Goal: Register for event/course: Register for event/course

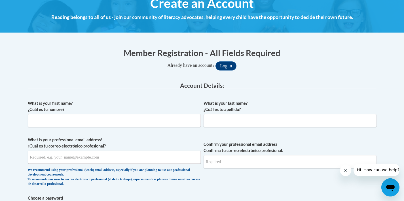
scroll to position [75, 0]
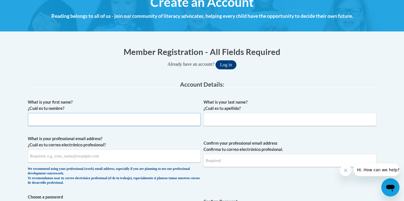
click at [101, 121] on input "What is your first name? ¿Cuál es tu nombre?" at bounding box center [114, 119] width 173 height 13
type input "Angela"
type input "Kessler"
type input "angbockrath@hotmail.com"
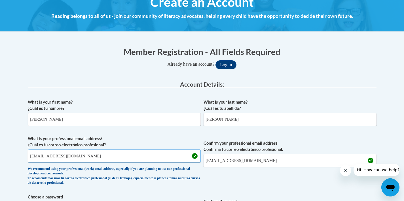
click at [66, 159] on input "angbockrath@hotmail.com" at bounding box center [114, 156] width 173 height 13
type input "angela.kessler@rusd.org"
click at [228, 164] on input "angbockrath@hotmail.com" at bounding box center [290, 160] width 173 height 13
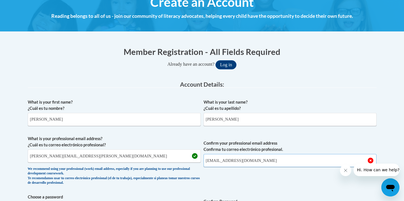
click at [228, 164] on input "angbockrath@hotmail.com" at bounding box center [290, 160] width 173 height 13
type input "angela.kessler@rusd.org"
click at [233, 185] on span "Confirm your professional email address Confirma tu correo electrónico profesio…" at bounding box center [290, 162] width 173 height 52
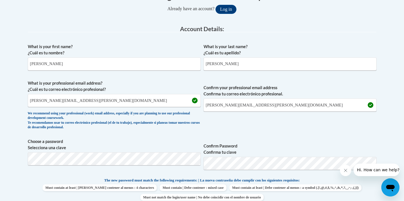
scroll to position [131, 0]
click at [198, 168] on span "Choose a password Selecciona una clave" at bounding box center [114, 156] width 173 height 36
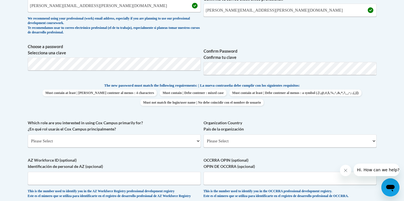
scroll to position [226, 0]
click at [183, 142] on select "Please Select College/University | Colegio/Universidad Community/Nonprofit Part…" at bounding box center [114, 140] width 173 height 13
select select "fbf2d438-af2f-41f8-98f1-81c410e29de3"
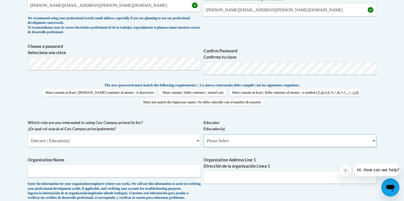
click at [231, 140] on select "Please Select Early Learning/Daycare Teacher/Family Home Care Provider | Maestr…" at bounding box center [290, 140] width 173 height 13
select select "8e40623d-54d0-45cd-9f92-5df65cd3f8cf"
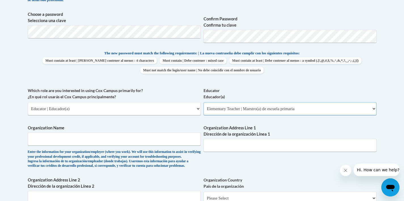
scroll to position [272, 0]
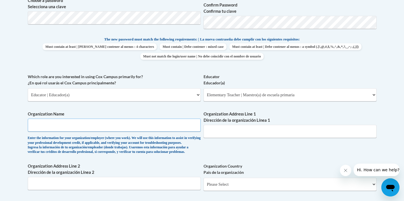
click at [167, 125] on input "Organization Name" at bounding box center [114, 125] width 173 height 13
type input "Racine Unified School District"
click at [218, 133] on input "Organization Address Line 1 Dirección de la organización Línea 1" at bounding box center [290, 131] width 173 height 13
click at [205, 155] on div "What is your first name? ¿Cuál es tu nombre? Angela What is your last name? ¿Cu…" at bounding box center [202, 74] width 349 height 348
click at [176, 119] on input "Racine Unified School District" at bounding box center [114, 125] width 173 height 13
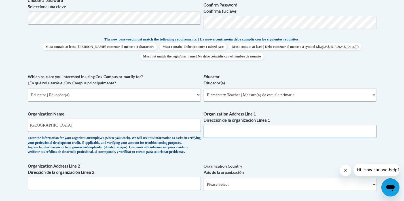
click at [238, 127] on input "Organization Address Line 1 Dirección de la organización Línea 1" at bounding box center [290, 131] width 173 height 13
type input "3109 Mount Pleasant Street"
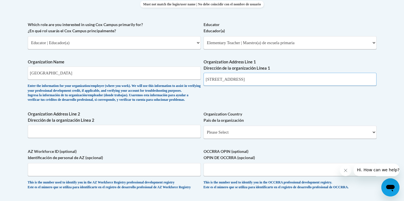
scroll to position [330, 0]
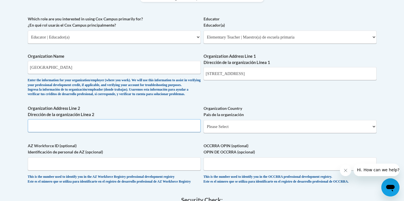
click at [169, 132] on input "Organization Address Line 2 Dirección de la organización Línea 2" at bounding box center [114, 125] width 173 height 13
type input "Racine,WI"
click at [233, 133] on select "Please Select United States | Estados Unidos Outside of the United States | Fue…" at bounding box center [290, 126] width 173 height 13
select select "ad49bcad-a171-4b2e-b99c-48b446064914"
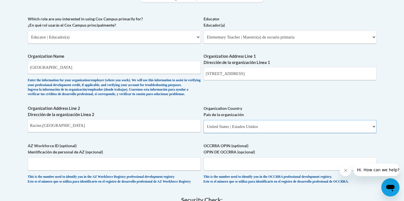
select select
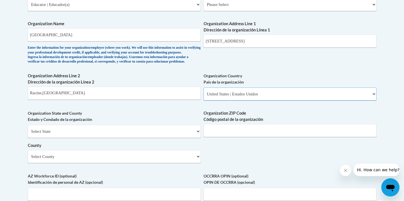
scroll to position [374, 0]
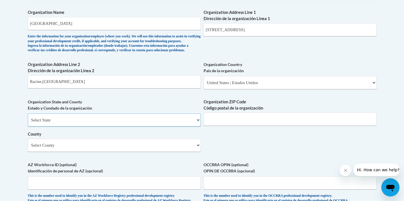
click at [142, 127] on select "Select State Alabama Alaska Arizona Arkansas California Colorado Connecticut De…" at bounding box center [114, 120] width 173 height 13
select select "Wisconsin"
click at [215, 126] on input "Organization ZIP Code Código postal de la organización" at bounding box center [290, 119] width 173 height 13
type input "53404"
click at [142, 152] on select "Select County Adams Ashland Barron Bayfield Brown Buffalo Burnett Calumet Chipp…" at bounding box center [114, 145] width 173 height 13
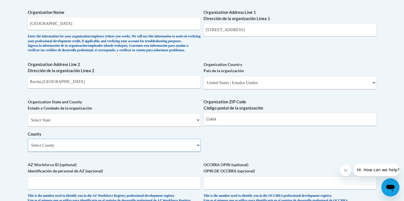
select select "Racine"
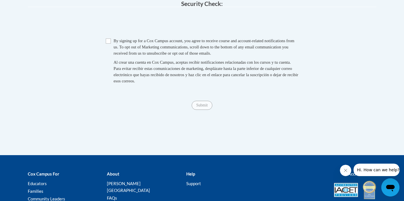
scroll to position [588, 0]
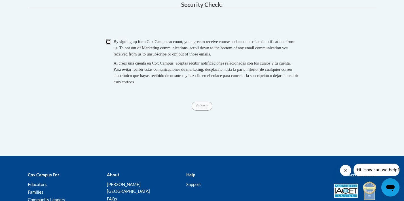
click at [109, 45] on input "Checkbox" at bounding box center [108, 41] width 5 height 5
checkbox input "true"
click at [205, 111] on input "Submit" at bounding box center [202, 106] width 20 height 9
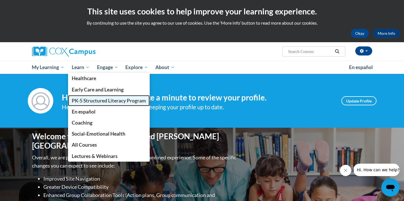
click at [90, 100] on span "PK-5 Structured Literacy Program" at bounding box center [109, 101] width 74 height 6
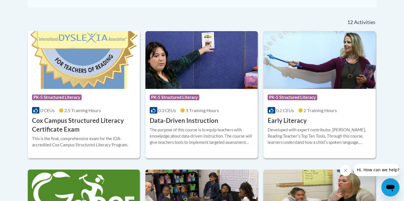
scroll to position [228, 0]
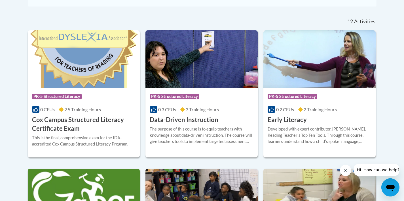
click at [313, 77] on img at bounding box center [319, 59] width 112 height 58
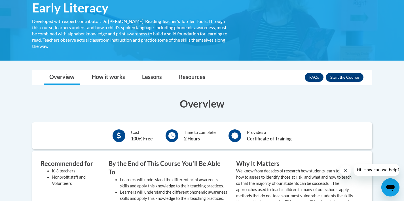
scroll to position [104, 0]
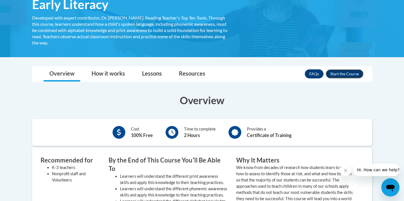
click at [351, 74] on button "Enroll" at bounding box center [345, 73] width 38 height 9
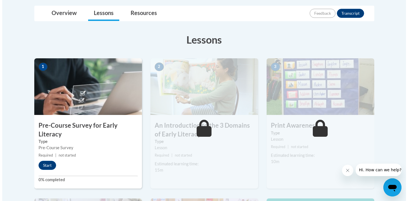
scroll to position [149, 0]
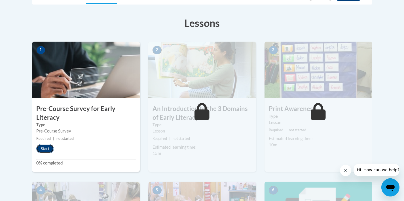
click at [43, 151] on button "Start" at bounding box center [45, 148] width 18 height 9
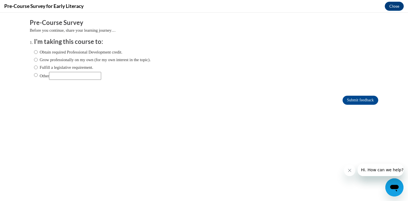
scroll to position [0, 0]
click at [34, 52] on input "Obtain required Professional Development credit." at bounding box center [36, 52] width 4 height 6
radio input "true"
click at [349, 171] on icon "Close message from company" at bounding box center [350, 170] width 3 height 3
click at [350, 172] on icon "Close message from company" at bounding box center [350, 170] width 5 height 5
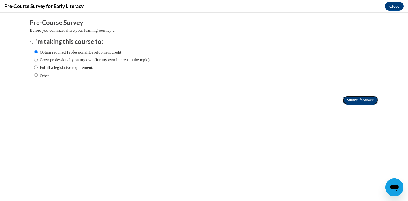
click at [351, 102] on input "Submit feedback" at bounding box center [361, 100] width 36 height 9
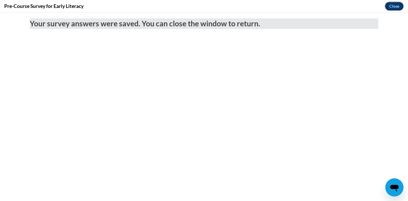
click at [392, 10] on button "Close" at bounding box center [394, 6] width 19 height 9
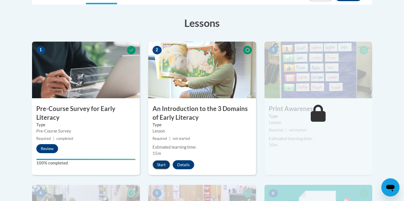
click at [160, 167] on button "Start" at bounding box center [162, 165] width 18 height 9
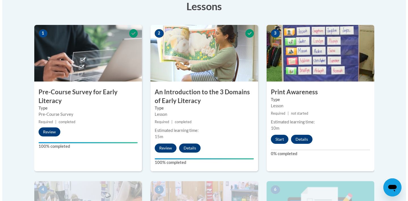
scroll to position [165, 0]
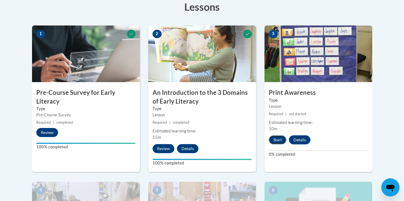
click at [278, 140] on button "Start" at bounding box center [278, 140] width 18 height 9
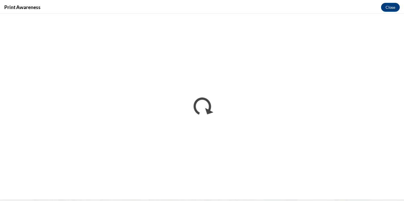
scroll to position [0, 0]
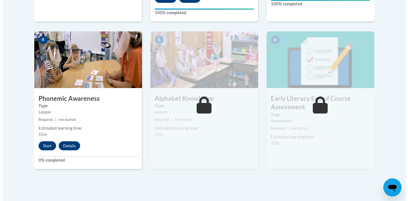
scroll to position [316, 0]
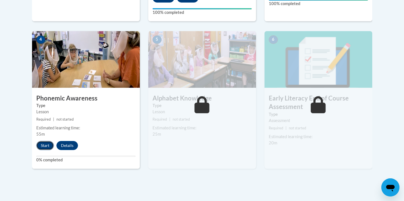
click at [44, 147] on button "Start" at bounding box center [45, 145] width 18 height 9
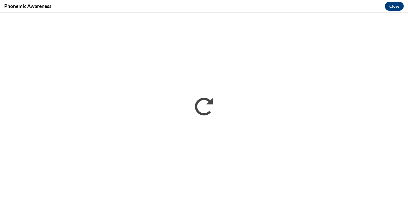
scroll to position [0, 0]
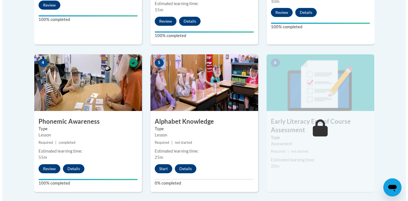
scroll to position [294, 0]
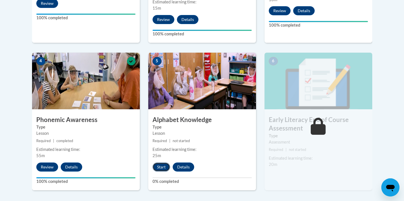
click at [162, 167] on button "Start" at bounding box center [162, 167] width 18 height 9
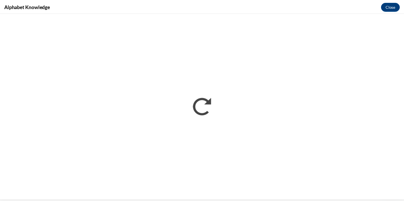
scroll to position [0, 0]
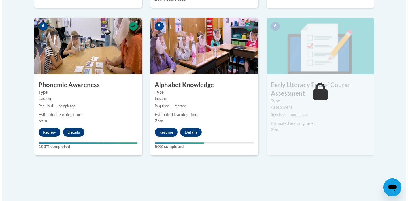
scroll to position [330, 0]
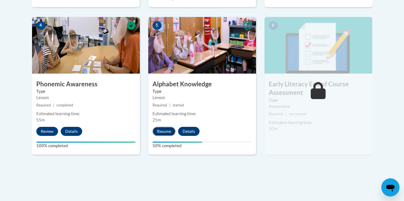
click at [166, 133] on button "Resume" at bounding box center [164, 131] width 23 height 9
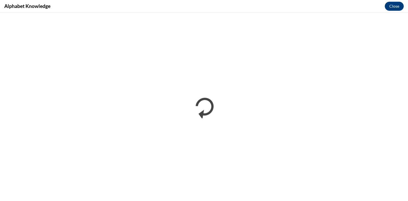
scroll to position [0, 0]
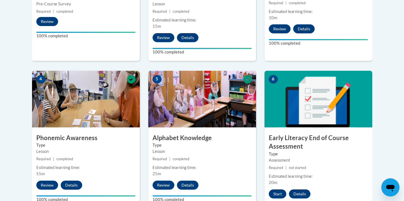
scroll to position [311, 0]
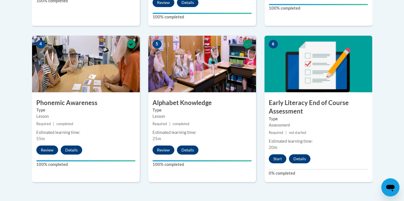
click at [285, 67] on img at bounding box center [319, 64] width 108 height 57
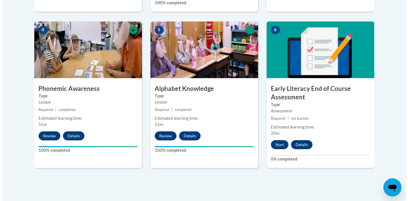
scroll to position [328, 0]
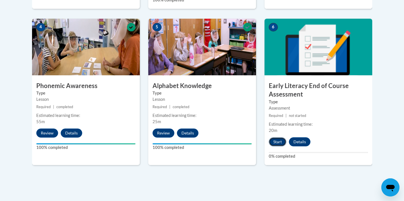
click at [280, 142] on button "Start" at bounding box center [278, 142] width 18 height 9
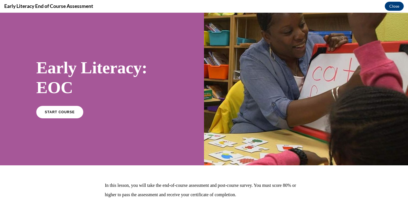
scroll to position [0, 0]
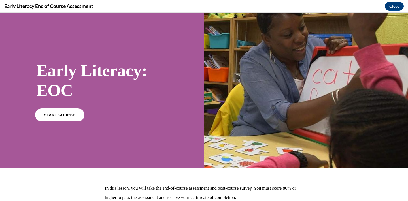
click at [72, 115] on span "START COURSE" at bounding box center [59, 115] width 31 height 4
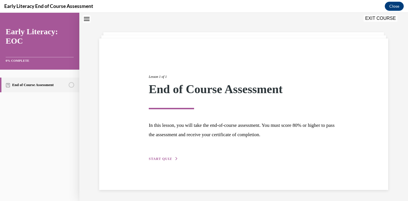
scroll to position [18, 0]
click at [159, 161] on div "Lesson 1 of 1 End of Course Assessment In this lesson, you will take the end-of…" at bounding box center [244, 111] width 199 height 101
click at [159, 159] on span "START QUIZ" at bounding box center [160, 159] width 23 height 4
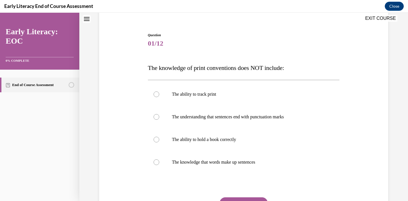
scroll to position [47, 0]
click at [176, 121] on div at bounding box center [244, 117] width 192 height 23
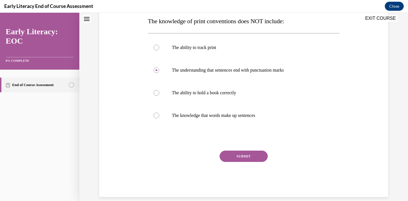
click at [233, 158] on button "SUBMIT" at bounding box center [244, 156] width 48 height 11
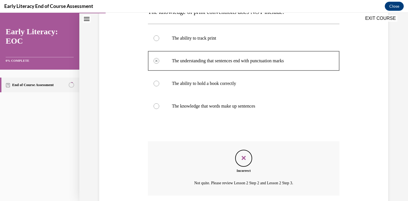
scroll to position [102, 0]
click at [175, 41] on p "The ability to track print" at bounding box center [249, 39] width 154 height 6
click at [154, 39] on div at bounding box center [157, 39] width 6 height 6
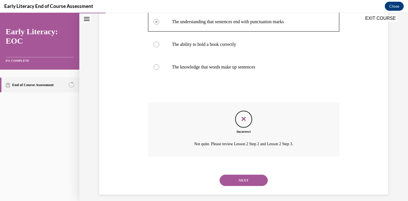
scroll to position [141, 0]
click at [238, 182] on button "NEXT" at bounding box center [244, 180] width 48 height 11
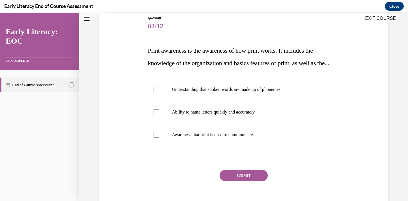
scroll to position [67, 0]
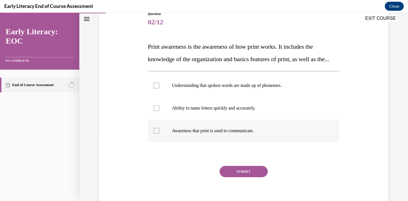
click at [222, 134] on p "Awareness that print is used to communicate." at bounding box center [249, 131] width 154 height 6
click at [238, 178] on button "SUBMIT" at bounding box center [244, 171] width 48 height 11
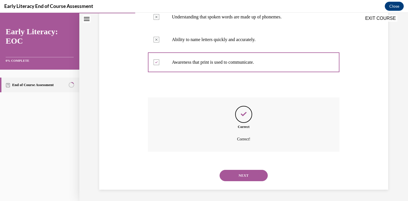
scroll to position [149, 0]
click at [230, 178] on button "NEXT" at bounding box center [244, 175] width 48 height 11
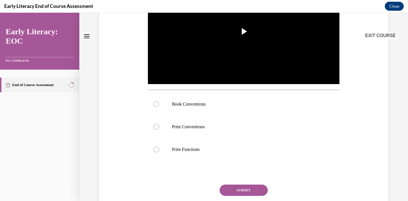
scroll to position [0, 0]
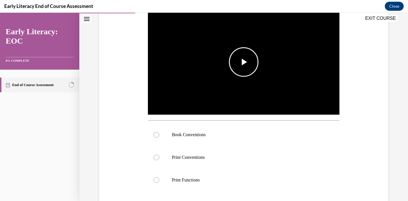
click at [230, 79] on img "Video player" at bounding box center [244, 62] width 192 height 108
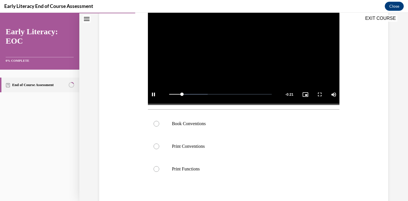
scroll to position [130, 0]
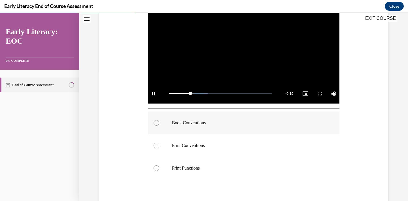
click at [157, 126] on div at bounding box center [244, 123] width 192 height 23
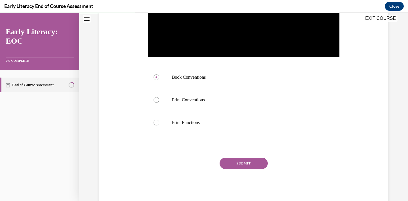
click at [235, 163] on button "SUBMIT" at bounding box center [244, 163] width 48 height 11
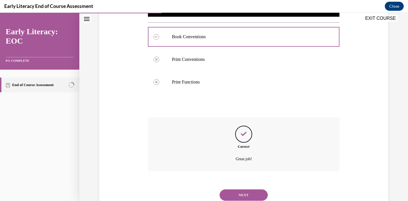
scroll to position [236, 0]
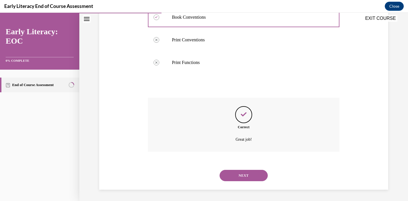
click at [239, 177] on button "NEXT" at bounding box center [244, 175] width 48 height 11
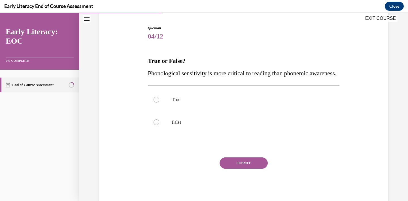
scroll to position [56, 0]
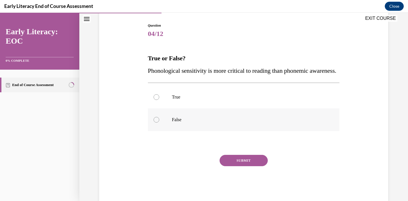
click at [214, 131] on div at bounding box center [244, 120] width 192 height 23
click at [227, 166] on button "SUBMIT" at bounding box center [244, 160] width 48 height 11
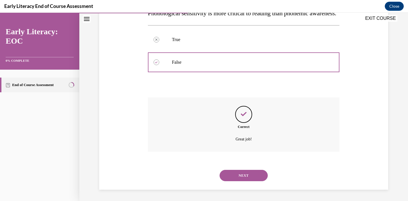
scroll to position [126, 0]
click at [239, 180] on button "NEXT" at bounding box center [244, 175] width 48 height 11
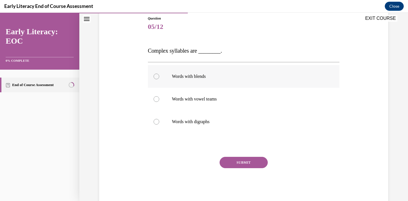
click at [228, 77] on p "Words with blends" at bounding box center [249, 77] width 154 height 6
click at [241, 170] on div "SUBMIT" at bounding box center [244, 171] width 192 height 28
click at [240, 164] on button "SUBMIT" at bounding box center [244, 162] width 48 height 11
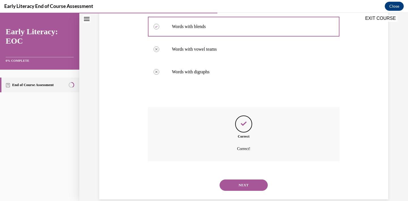
scroll to position [123, 0]
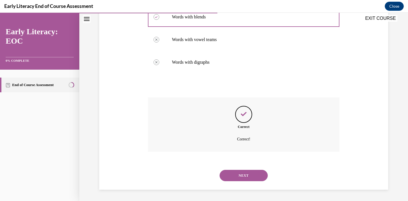
click at [244, 175] on button "NEXT" at bounding box center [244, 175] width 48 height 11
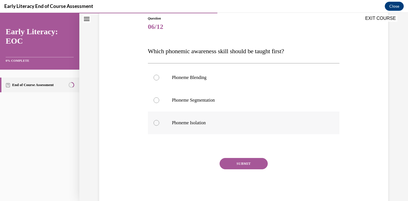
click at [237, 127] on div at bounding box center [244, 123] width 192 height 23
click at [240, 166] on button "SUBMIT" at bounding box center [244, 163] width 48 height 11
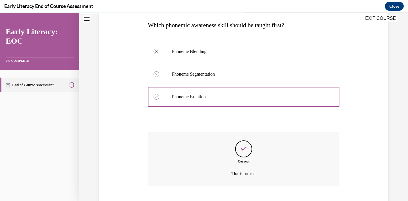
scroll to position [124, 0]
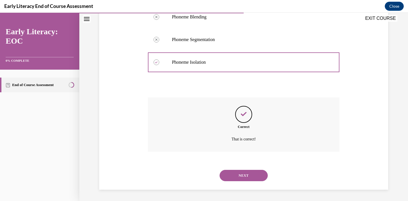
click at [245, 172] on button "NEXT" at bounding box center [244, 175] width 48 height 11
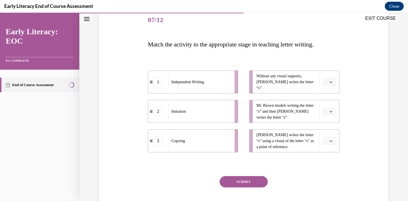
scroll to position [70, 0]
click at [330, 83] on icon "button" at bounding box center [331, 81] width 3 height 3
click at [329, 106] on div "1" at bounding box center [327, 105] width 14 height 11
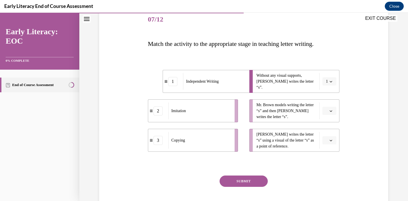
click at [332, 109] on button "button" at bounding box center [330, 111] width 14 height 9
click at [332, 144] on div "2" at bounding box center [327, 146] width 14 height 11
click at [331, 142] on button "button" at bounding box center [330, 140] width 14 height 9
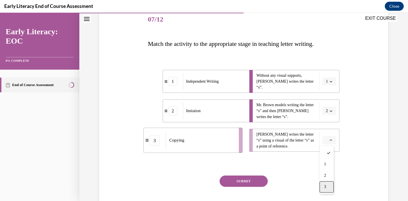
click at [329, 185] on div "3" at bounding box center [327, 187] width 14 height 11
click at [254, 184] on button "SUBMIT" at bounding box center [244, 181] width 48 height 11
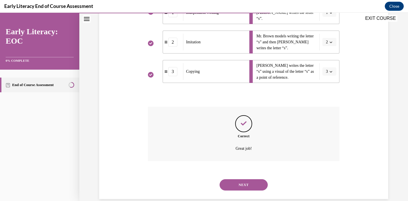
scroll to position [149, 0]
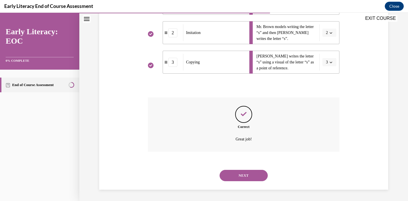
click at [250, 178] on button "NEXT" at bounding box center [244, 175] width 48 height 11
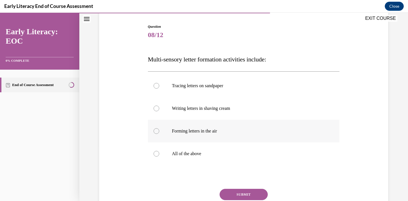
scroll to position [56, 0]
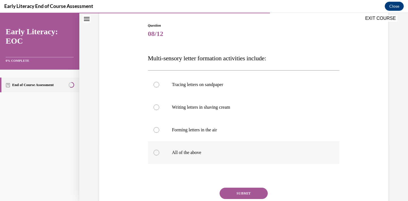
click at [200, 153] on p "All of the above" at bounding box center [249, 153] width 154 height 6
click at [244, 197] on button "SUBMIT" at bounding box center [244, 193] width 48 height 11
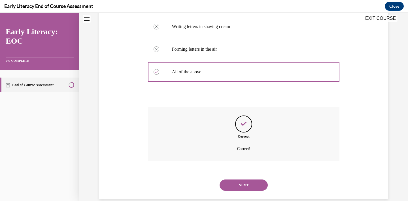
scroll to position [146, 0]
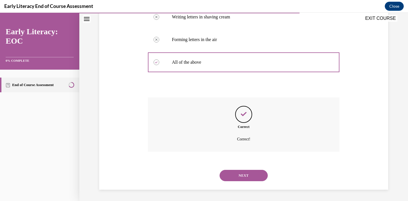
click at [250, 174] on button "NEXT" at bounding box center [244, 175] width 48 height 11
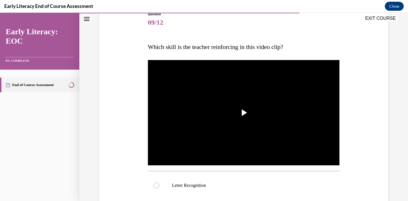
scroll to position [96, 0]
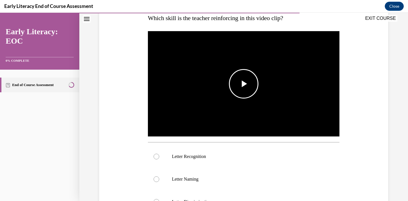
click at [244, 84] on span "Video player" at bounding box center [244, 84] width 0 height 0
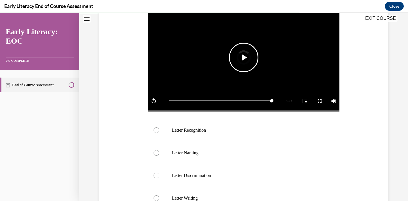
scroll to position [123, 0]
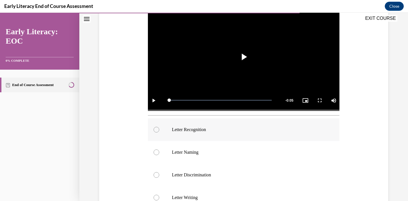
click at [187, 132] on p "Letter Recognition" at bounding box center [249, 130] width 154 height 6
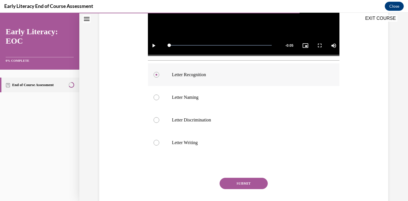
scroll to position [213, 0]
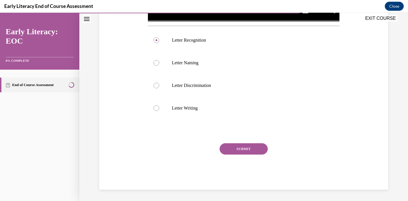
click at [241, 149] on button "SUBMIT" at bounding box center [244, 149] width 48 height 11
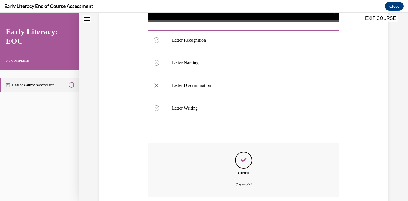
scroll to position [258, 0]
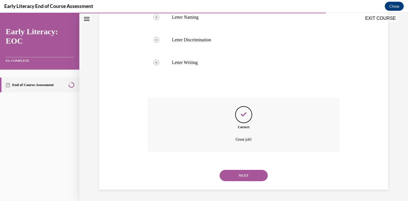
click at [239, 174] on button "NEXT" at bounding box center [244, 175] width 48 height 11
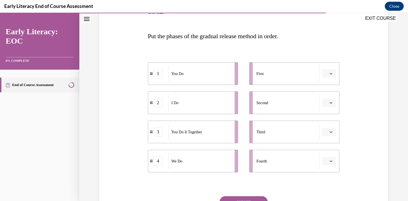
scroll to position [79, 0]
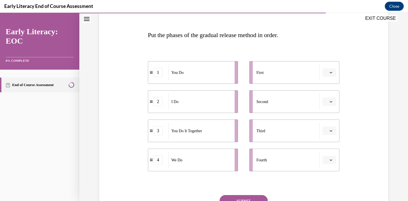
click at [330, 133] on button "button" at bounding box center [330, 131] width 14 height 9
click at [331, 74] on span "button" at bounding box center [331, 73] width 4 height 4
click at [330, 98] on div "1" at bounding box center [327, 96] width 14 height 11
click at [330, 73] on icon "button" at bounding box center [331, 72] width 3 height 3
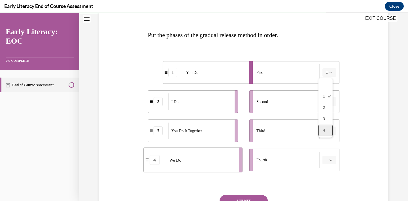
click at [328, 132] on div "4" at bounding box center [326, 130] width 14 height 11
click at [330, 102] on icon "button" at bounding box center [331, 101] width 3 height 1
click at [330, 127] on div "1" at bounding box center [327, 125] width 14 height 11
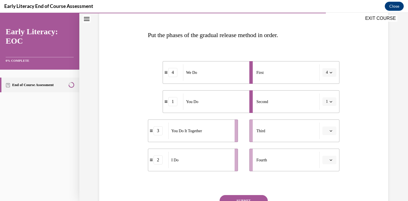
click at [330, 103] on icon "button" at bounding box center [331, 101] width 3 height 3
click at [330, 72] on icon "button" at bounding box center [331, 72] width 3 height 1
click at [330, 118] on div "3" at bounding box center [326, 119] width 14 height 11
click at [332, 101] on button "1" at bounding box center [330, 102] width 14 height 9
click at [327, 160] on div "4" at bounding box center [326, 159] width 14 height 11
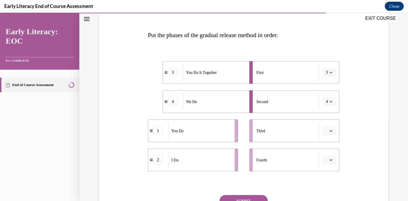
click at [331, 131] on span "button" at bounding box center [331, 131] width 4 height 4
click at [332, 163] on div "2" at bounding box center [327, 166] width 14 height 11
click at [332, 161] on button "button" at bounding box center [330, 160] width 14 height 9
click at [326, 115] on span "1" at bounding box center [325, 113] width 2 height 5
click at [330, 136] on li "Third 2" at bounding box center [295, 131] width 90 height 23
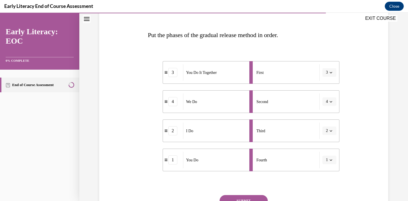
click at [330, 131] on icon "button" at bounding box center [331, 130] width 3 height 1
click at [328, 157] on div "1" at bounding box center [326, 154] width 14 height 11
click at [331, 161] on span "button" at bounding box center [331, 160] width 4 height 4
click at [326, 116] on div "1" at bounding box center [327, 113] width 14 height 11
click at [364, 145] on div "Question 10/12 Put the phases of the gradual release method in order. 3 You Do …" at bounding box center [244, 112] width 292 height 259
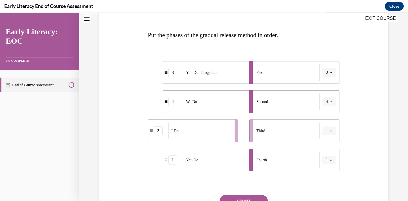
click at [330, 160] on icon "button" at bounding box center [331, 160] width 3 height 1
click at [347, 149] on div "Question 10/12 Put the phases of the gradual release method in order. 3 You Do …" at bounding box center [244, 112] width 292 height 259
click at [327, 130] on button "button" at bounding box center [330, 131] width 14 height 9
click at [329, 155] on div "1" at bounding box center [327, 154] width 14 height 11
click at [330, 161] on icon "button" at bounding box center [331, 160] width 3 height 1
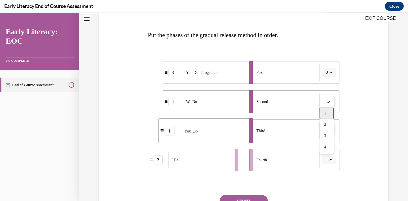
click at [327, 114] on div "1" at bounding box center [327, 113] width 14 height 11
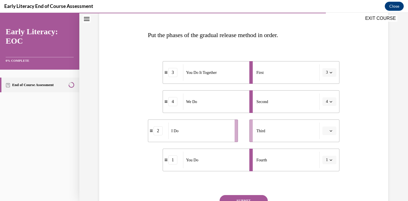
click at [330, 67] on li "First 3" at bounding box center [295, 72] width 90 height 23
click at [330, 73] on icon "button" at bounding box center [331, 72] width 3 height 3
click at [330, 108] on div "2" at bounding box center [326, 107] width 14 height 11
click at [330, 131] on icon "button" at bounding box center [331, 131] width 3 height 3
click at [330, 174] on div "3" at bounding box center [327, 177] width 14 height 11
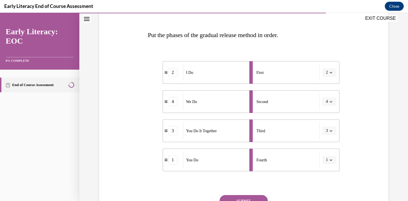
click at [331, 160] on button "1" at bounding box center [330, 160] width 14 height 9
click at [329, 147] on div "4" at bounding box center [326, 147] width 14 height 11
click at [351, 144] on div "Question 10/12 Put the phases of the gradual release method in order. 2 I Do 1 …" at bounding box center [244, 112] width 292 height 259
click at [331, 71] on button "2" at bounding box center [330, 72] width 14 height 9
click at [330, 95] on div "1" at bounding box center [326, 96] width 14 height 11
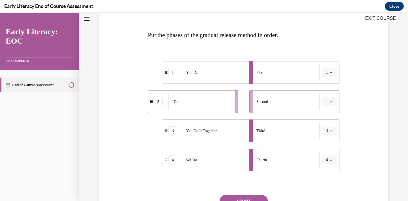
click at [330, 75] on button "1" at bounding box center [330, 72] width 14 height 9
click at [327, 128] on div "4" at bounding box center [326, 130] width 14 height 11
click at [330, 103] on icon "button" at bounding box center [331, 101] width 3 height 3
click at [329, 125] on div "1" at bounding box center [327, 125] width 14 height 11
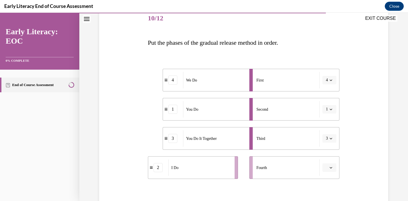
scroll to position [75, 0]
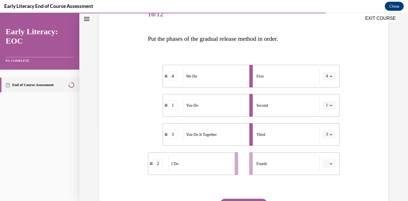
click at [332, 162] on button "button" at bounding box center [330, 164] width 14 height 9
click at [332, 117] on div "1" at bounding box center [327, 116] width 14 height 11
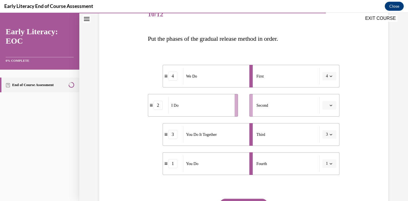
click at [362, 106] on div "Question 10/12 Put the phases of the gradual release method in order. 4 We Do 2…" at bounding box center [244, 115] width 292 height 259
click at [330, 75] on icon "button" at bounding box center [331, 76] width 3 height 3
click at [326, 98] on div "1" at bounding box center [326, 100] width 14 height 11
click at [155, 107] on div "2" at bounding box center [158, 105] width 9 height 9
click at [330, 107] on span "button" at bounding box center [331, 106] width 4 height 4
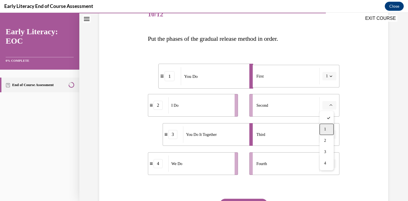
click at [329, 128] on div "1" at bounding box center [327, 129] width 14 height 11
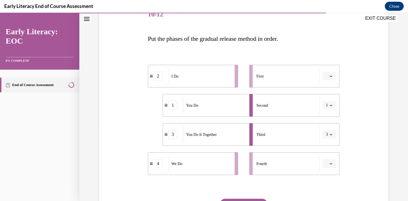
click at [330, 106] on icon "button" at bounding box center [331, 105] width 3 height 3
click at [326, 163] on div "4" at bounding box center [326, 163] width 14 height 11
click at [330, 106] on icon "button" at bounding box center [331, 105] width 3 height 3
click at [327, 149] on div "3" at bounding box center [326, 152] width 14 height 11
click at [329, 107] on span "button" at bounding box center [331, 106] width 4 height 4
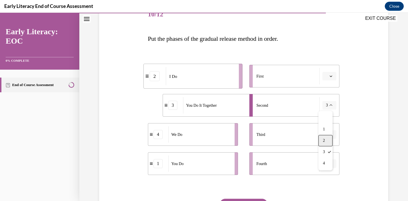
click at [329, 142] on div "2" at bounding box center [326, 140] width 14 height 11
click at [356, 109] on div "Question 10/12 Put the phases of the gradual release method in order. 3 You Do …" at bounding box center [244, 115] width 292 height 259
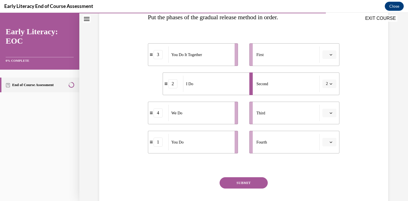
scroll to position [101, 0]
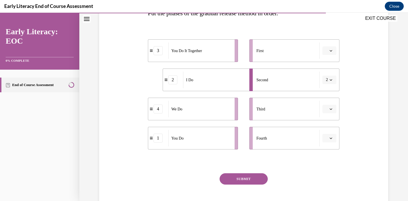
click at [237, 157] on div "Question 10/12 Put the phases of the gradual release method in order. 3 You Do …" at bounding box center [244, 99] width 192 height 242
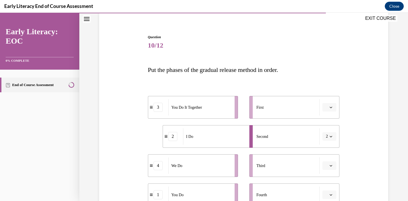
scroll to position [45, 0]
drag, startPoint x: 227, startPoint y: 111, endPoint x: 240, endPoint y: 110, distance: 13.9
click at [240, 110] on div "You Do It Together" at bounding box center [213, 106] width 63 height 16
drag, startPoint x: 238, startPoint y: 110, endPoint x: 229, endPoint y: 109, distance: 8.8
click at [229, 109] on div "You Do It Together" at bounding box center [206, 106] width 63 height 16
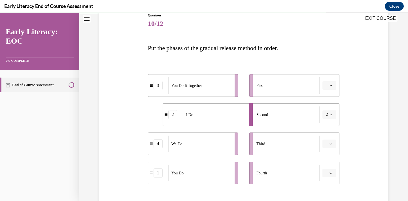
scroll to position [66, 0]
drag, startPoint x: 218, startPoint y: 173, endPoint x: 232, endPoint y: 85, distance: 89.3
click at [232, 85] on div "You Do" at bounding box center [214, 85] width 63 height 16
drag, startPoint x: 216, startPoint y: 115, endPoint x: 216, endPoint y: 83, distance: 32.3
click at [216, 83] on div "I Do" at bounding box center [214, 83] width 63 height 16
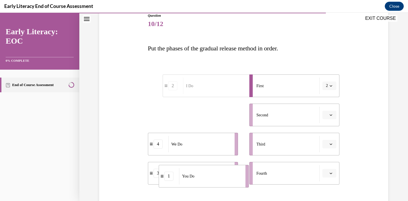
drag, startPoint x: 208, startPoint y: 115, endPoint x: 220, endPoint y: 174, distance: 60.2
click at [220, 174] on div "You Do" at bounding box center [210, 176] width 63 height 16
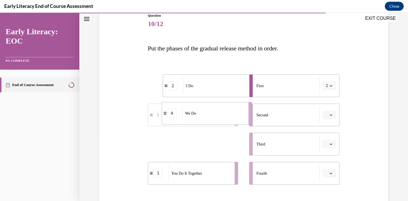
drag, startPoint x: 214, startPoint y: 151, endPoint x: 229, endPoint y: 120, distance: 34.3
click at [229, 120] on div "We Do" at bounding box center [213, 113] width 63 height 16
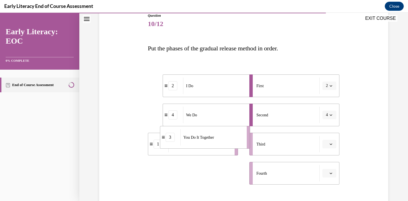
drag, startPoint x: 215, startPoint y: 177, endPoint x: 226, endPoint y: 154, distance: 25.5
click at [226, 154] on ul "2 I Do 4 We Do 1 You Do 3 You Do It Together" at bounding box center [196, 130] width 96 height 110
drag, startPoint x: 217, startPoint y: 174, endPoint x: 233, endPoint y: 141, distance: 36.0
click at [233, 141] on div "You Do It Together" at bounding box center [215, 141] width 63 height 16
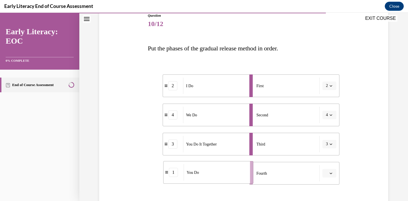
drag, startPoint x: 223, startPoint y: 172, endPoint x: 239, endPoint y: 171, distance: 15.9
click at [239, 171] on div "You Do" at bounding box center [215, 172] width 63 height 16
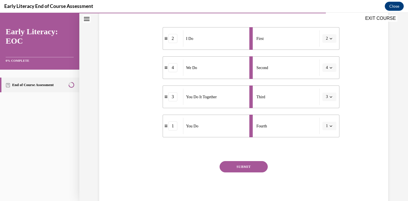
scroll to position [117, 0]
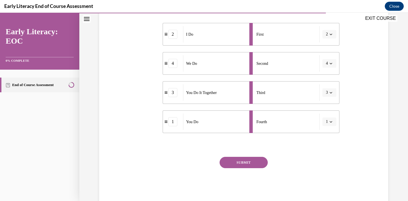
click at [229, 163] on button "SUBMIT" at bounding box center [244, 162] width 48 height 11
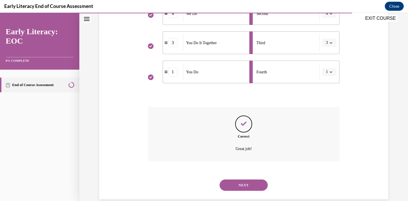
scroll to position [177, 0]
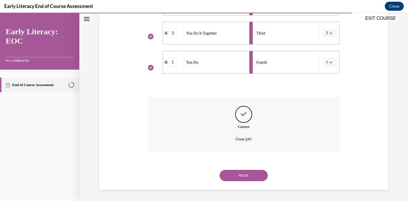
click at [228, 178] on button "NEXT" at bounding box center [244, 175] width 48 height 11
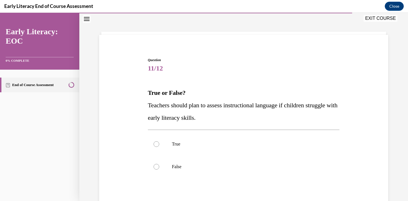
scroll to position [26, 0]
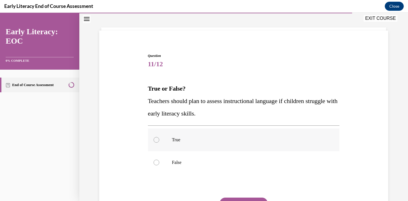
click at [219, 141] on p "True" at bounding box center [249, 140] width 154 height 6
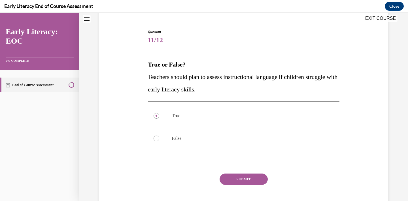
click at [233, 176] on button "SUBMIT" at bounding box center [244, 179] width 48 height 11
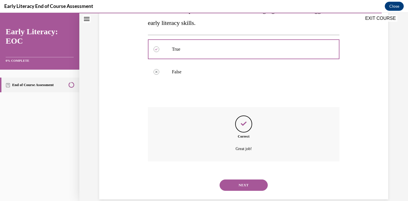
scroll to position [126, 0]
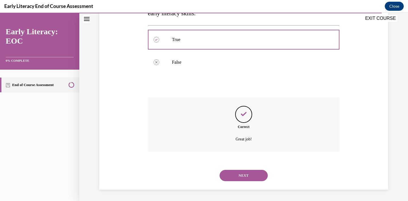
click at [232, 178] on button "NEXT" at bounding box center [244, 175] width 48 height 11
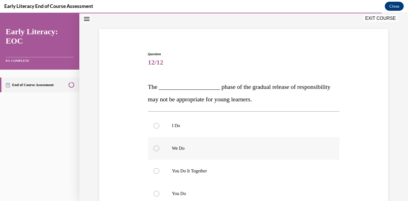
scroll to position [44, 0]
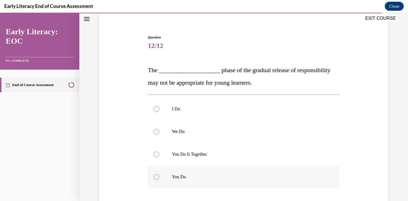
click at [216, 178] on p "You Do" at bounding box center [249, 177] width 154 height 6
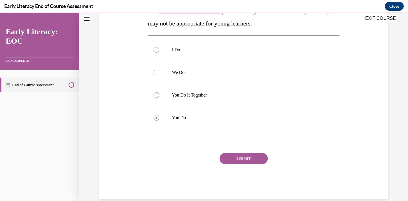
click at [243, 156] on button "SUBMIT" at bounding box center [244, 158] width 48 height 11
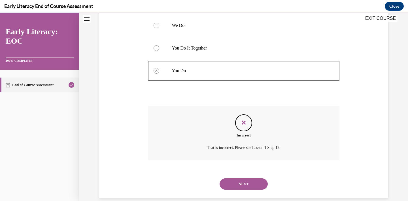
scroll to position [159, 0]
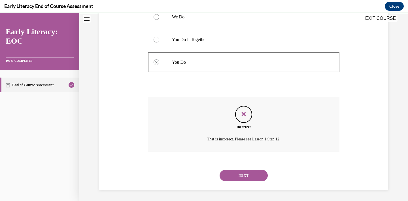
click at [235, 177] on button "NEXT" at bounding box center [244, 175] width 48 height 11
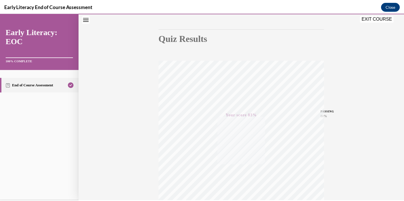
scroll to position [102, 0]
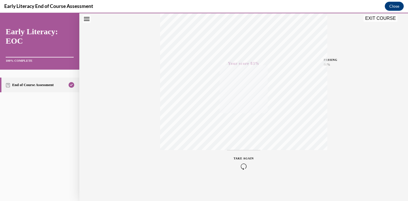
click at [376, 20] on button "EXIT COURSE" at bounding box center [381, 18] width 34 height 7
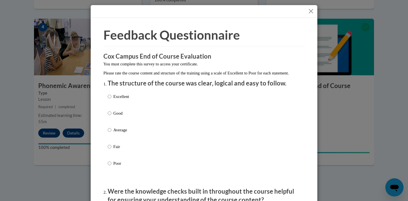
click at [308, 11] on button "Close" at bounding box center [311, 11] width 7 height 7
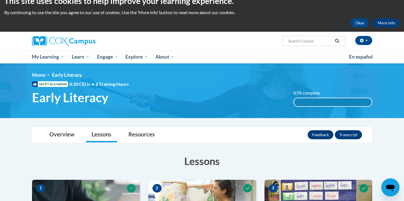
scroll to position [0, 0]
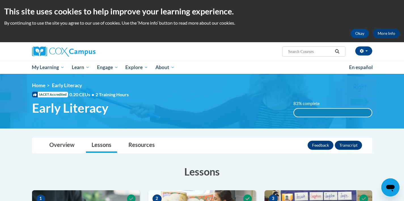
click at [316, 109] on div "83% complete" at bounding box center [333, 113] width 78 height 8
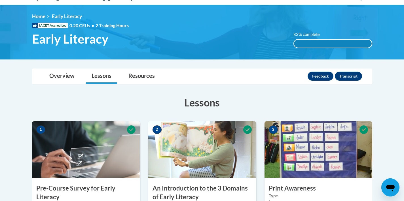
scroll to position [50, 0]
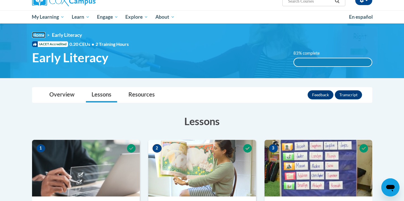
click at [40, 35] on link "Home" at bounding box center [38, 35] width 13 height 6
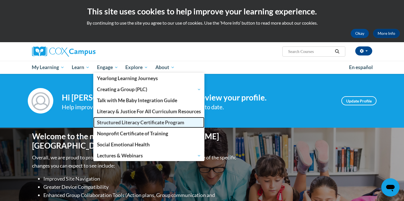
click at [111, 123] on span "Structured Literacy Certificate Program" at bounding box center [140, 123] width 87 height 6
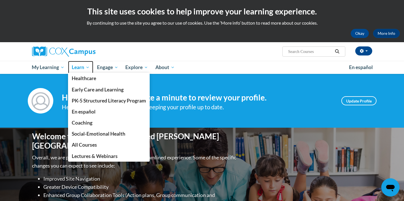
click at [78, 72] on link "Learn" at bounding box center [80, 67] width 25 height 13
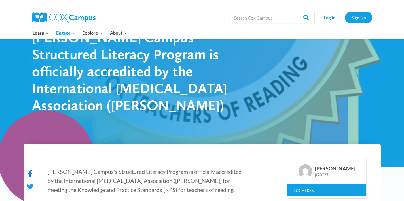
scroll to position [32, 0]
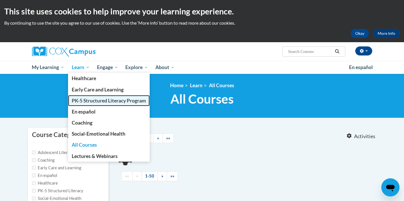
click at [89, 100] on span "PK-5 Structured Literacy Program" at bounding box center [109, 101] width 74 height 6
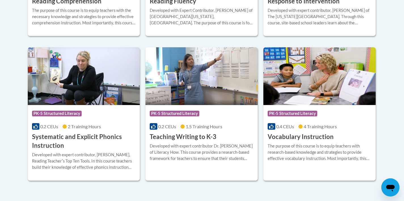
scroll to position [650, 0]
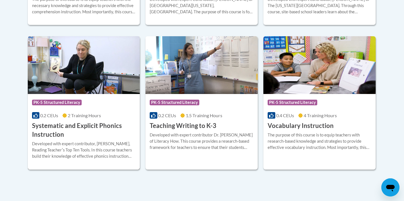
click at [92, 81] on img at bounding box center [84, 65] width 112 height 58
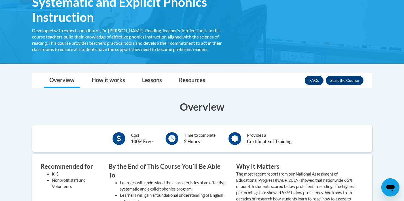
scroll to position [93, 0]
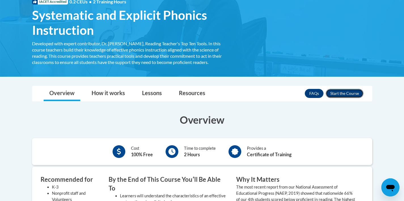
click at [343, 93] on button "Enroll" at bounding box center [345, 93] width 38 height 9
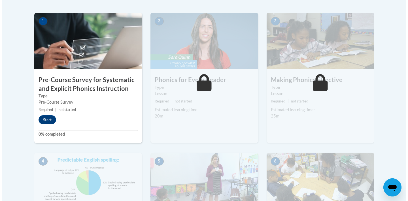
scroll to position [178, 0]
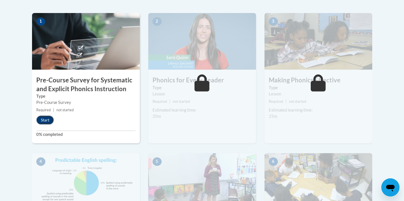
click at [45, 121] on button "Start" at bounding box center [45, 120] width 18 height 9
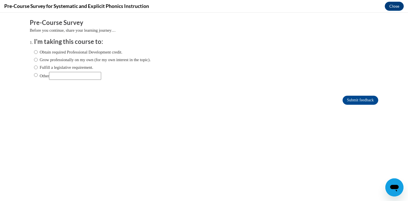
scroll to position [0, 0]
click at [34, 60] on input "Grow professionally on my own (for my own interest in the topic)." at bounding box center [36, 60] width 4 height 6
radio input "true"
click at [34, 57] on input "Grow professionally on my own (for my own interest in the topic)." at bounding box center [36, 60] width 4 height 6
click at [34, 52] on input "Obtain required Professional Development credit." at bounding box center [36, 52] width 4 height 6
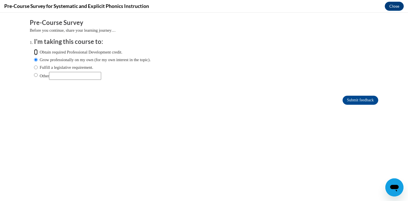
radio input "true"
click at [355, 100] on input "Submit feedback" at bounding box center [361, 100] width 36 height 9
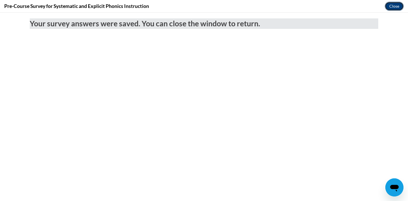
click at [394, 7] on button "Close" at bounding box center [394, 6] width 19 height 9
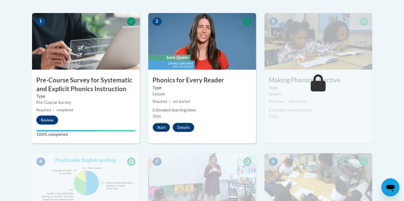
click at [164, 127] on button "Start" at bounding box center [162, 127] width 18 height 9
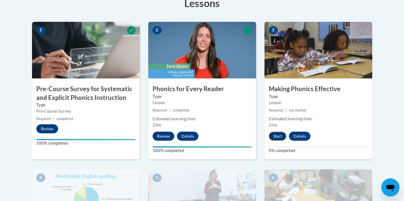
click at [274, 136] on button "Start" at bounding box center [278, 136] width 18 height 9
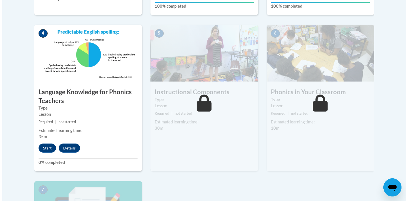
scroll to position [313, 0]
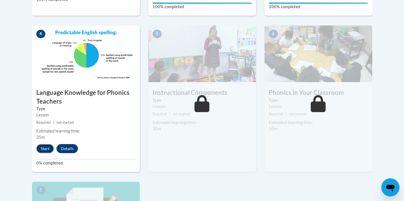
click at [43, 149] on button "Start" at bounding box center [45, 148] width 18 height 9
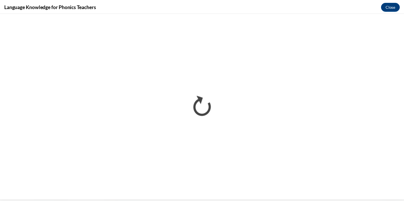
scroll to position [0, 0]
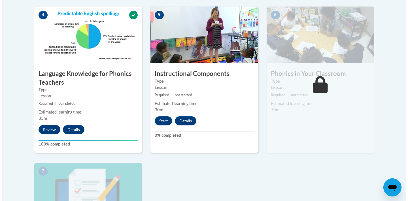
scroll to position [337, 0]
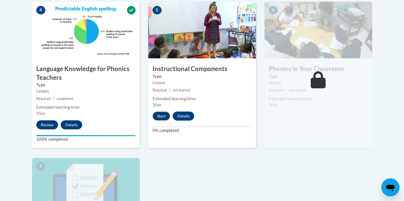
click at [161, 119] on button "Start" at bounding box center [162, 116] width 18 height 9
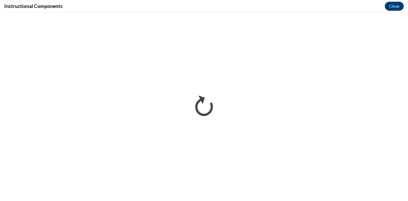
scroll to position [0, 0]
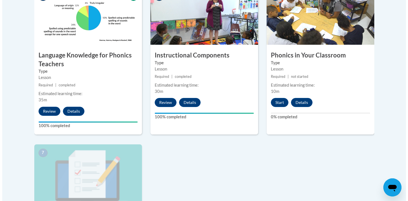
scroll to position [351, 0]
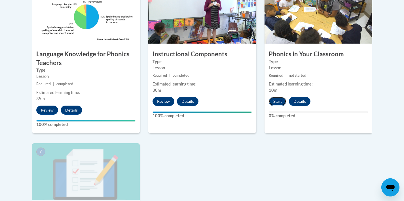
click at [275, 104] on button "Start" at bounding box center [278, 101] width 18 height 9
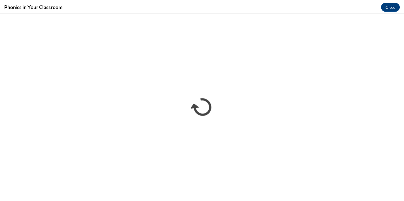
scroll to position [0, 0]
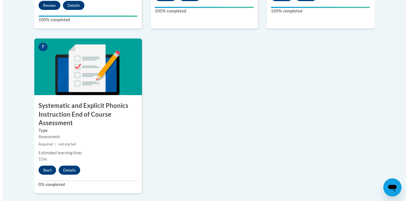
scroll to position [457, 0]
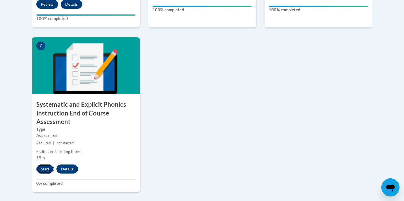
click at [48, 167] on button "Start" at bounding box center [45, 169] width 18 height 9
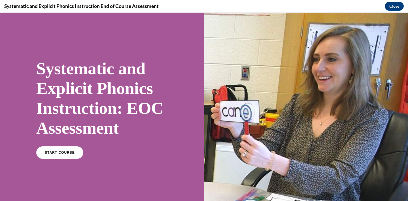
scroll to position [0, 0]
click at [64, 151] on span "START COURSE" at bounding box center [59, 153] width 31 height 4
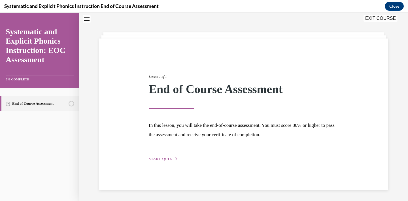
scroll to position [18, 0]
click at [158, 157] on span "START QUIZ" at bounding box center [160, 159] width 23 height 4
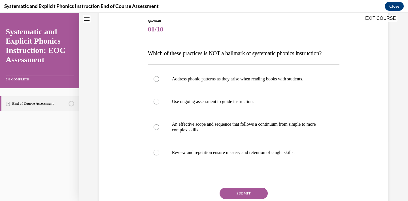
scroll to position [60, 0]
click at [154, 81] on div at bounding box center [157, 80] width 6 height 6
click at [155, 102] on div at bounding box center [157, 102] width 6 height 6
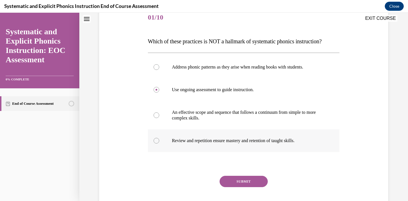
scroll to position [73, 0]
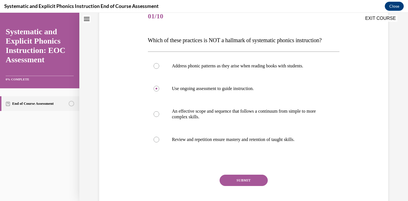
click at [233, 178] on button "SUBMIT" at bounding box center [244, 180] width 48 height 11
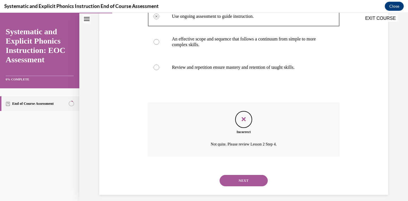
scroll to position [151, 0]
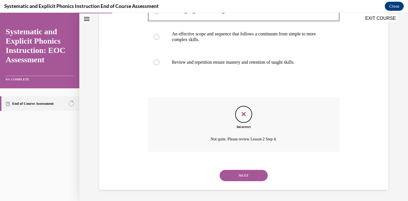
click at [155, 63] on div at bounding box center [157, 63] width 6 height 6
click at [234, 173] on button "NEXT" at bounding box center [244, 175] width 48 height 11
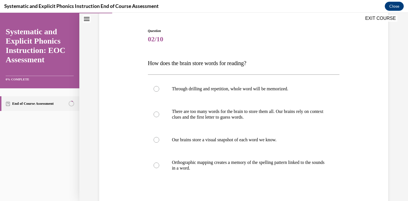
scroll to position [57, 0]
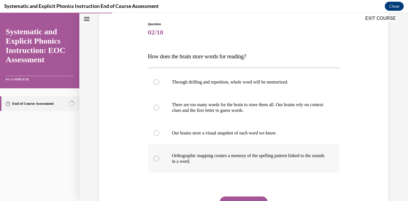
click at [195, 164] on p "Orthographic mapping creates a memory of the spelling pattern linked to the sou…" at bounding box center [249, 158] width 154 height 11
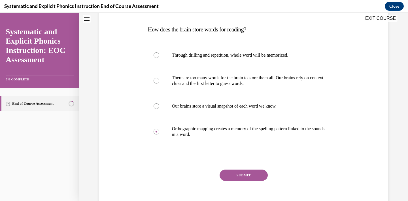
click at [233, 179] on button "SUBMIT" at bounding box center [244, 175] width 48 height 11
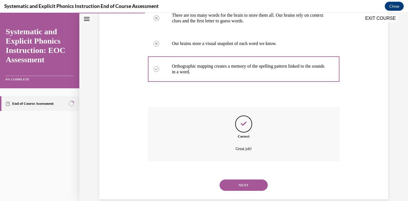
scroll to position [157, 0]
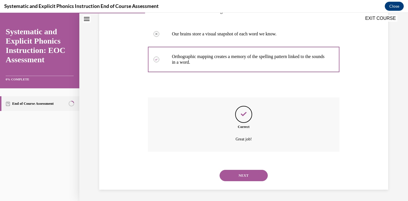
click at [238, 183] on div "NEXT" at bounding box center [244, 175] width 192 height 23
click at [238, 170] on button "NEXT" at bounding box center [244, 175] width 48 height 11
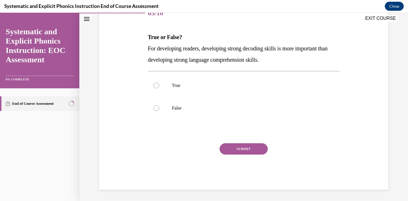
scroll to position [63, 0]
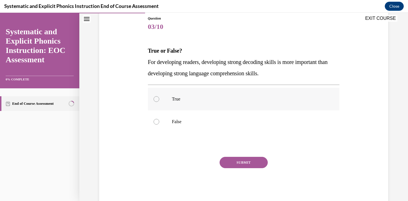
click at [234, 102] on div at bounding box center [244, 99] width 192 height 23
click at [241, 163] on button "SUBMIT" at bounding box center [244, 162] width 48 height 11
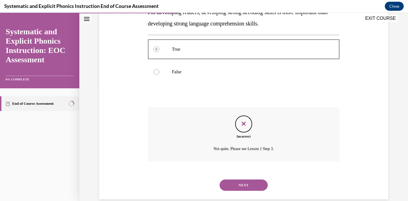
scroll to position [123, 0]
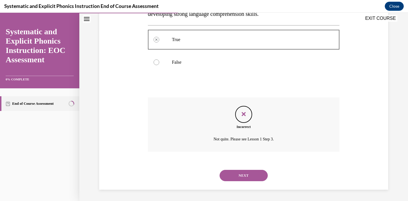
click at [234, 176] on button "NEXT" at bounding box center [244, 175] width 48 height 11
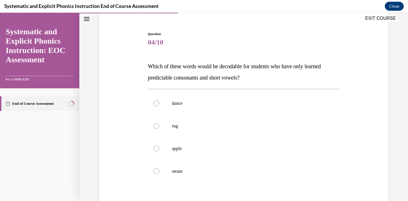
scroll to position [53, 0]
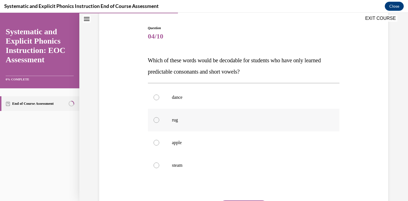
click at [214, 121] on p "rug" at bounding box center [249, 120] width 154 height 6
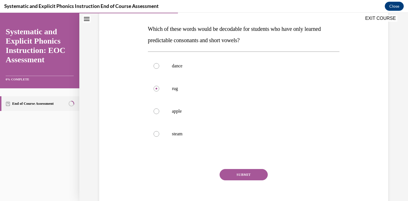
scroll to position [92, 0]
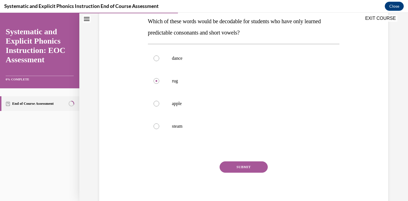
click at [251, 166] on button "SUBMIT" at bounding box center [244, 167] width 48 height 11
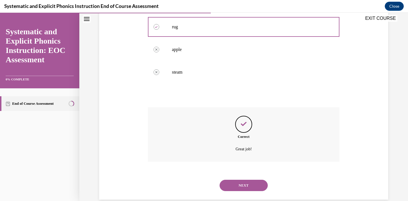
scroll to position [157, 0]
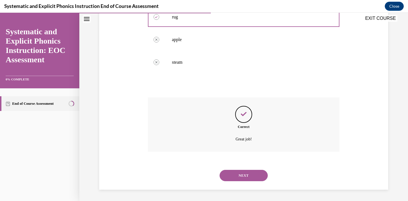
click at [243, 172] on button "NEXT" at bounding box center [244, 175] width 48 height 11
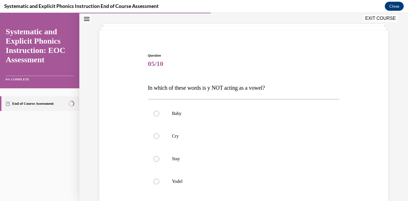
scroll to position [26, 0]
click at [213, 180] on p "Yodel" at bounding box center [249, 181] width 154 height 6
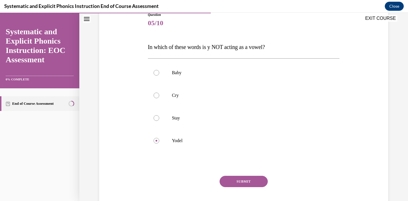
click at [240, 185] on button "SUBMIT" at bounding box center [244, 181] width 48 height 11
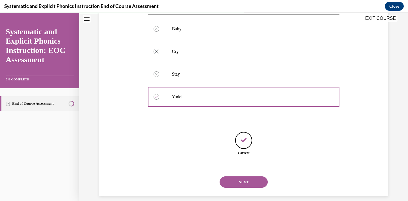
scroll to position [117, 0]
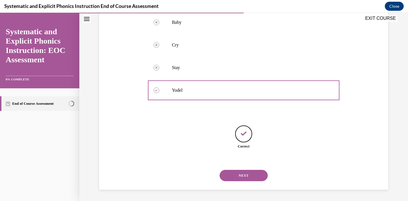
click at [235, 177] on button "NEXT" at bounding box center [244, 175] width 48 height 11
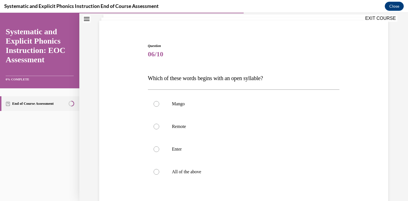
scroll to position [37, 0]
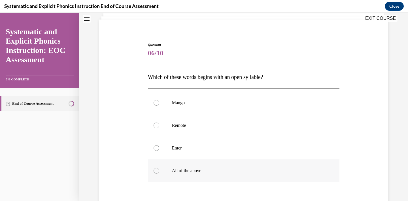
click at [217, 170] on p "All of the above" at bounding box center [249, 171] width 154 height 6
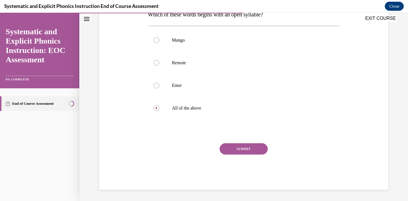
click at [241, 149] on button "SUBMIT" at bounding box center [244, 149] width 48 height 11
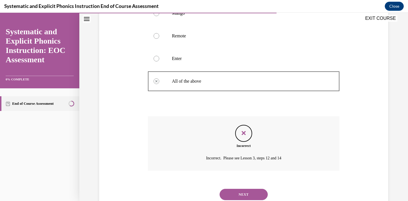
scroll to position [145, 0]
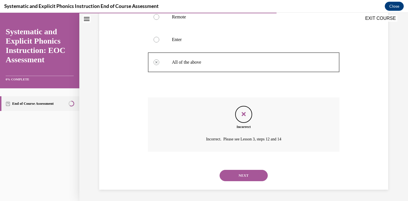
click at [239, 180] on button "NEXT" at bounding box center [244, 175] width 48 height 11
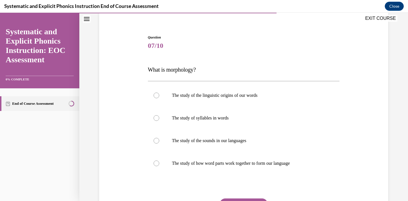
scroll to position [45, 0]
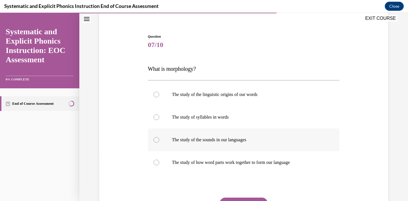
click at [237, 140] on p "The study of the sounds in our languages" at bounding box center [249, 140] width 154 height 6
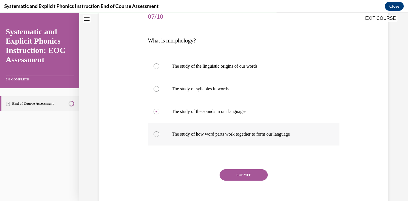
scroll to position [75, 0]
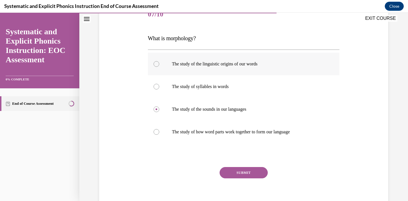
click at [240, 66] on p "The study of the linguistic origins of our words" at bounding box center [249, 64] width 154 height 6
click at [238, 171] on button "SUBMIT" at bounding box center [244, 172] width 48 height 11
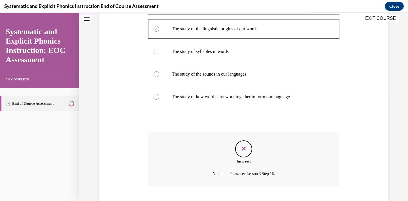
scroll to position [145, 0]
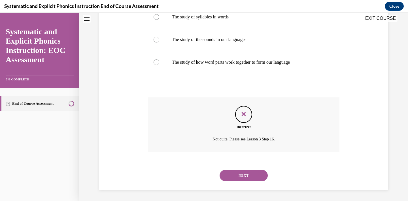
click at [239, 172] on button "NEXT" at bounding box center [244, 175] width 48 height 11
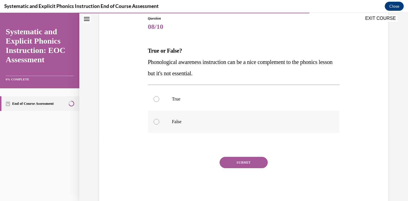
click at [213, 132] on div at bounding box center [244, 122] width 192 height 23
click at [235, 167] on button "SUBMIT" at bounding box center [244, 162] width 48 height 11
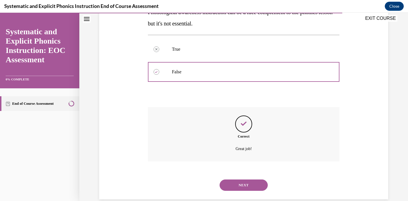
scroll to position [123, 0]
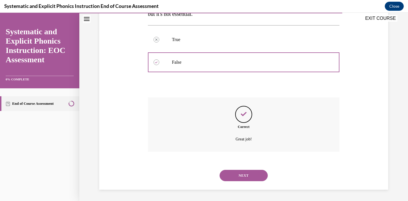
click at [240, 172] on button "NEXT" at bounding box center [244, 175] width 48 height 11
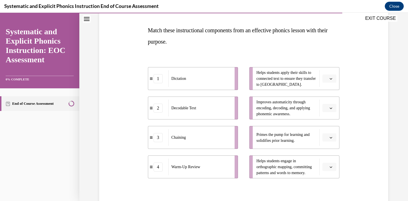
scroll to position [87, 0]
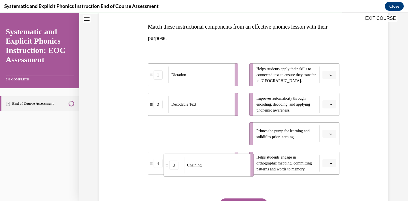
drag, startPoint x: 235, startPoint y: 133, endPoint x: 251, endPoint y: 165, distance: 36.0
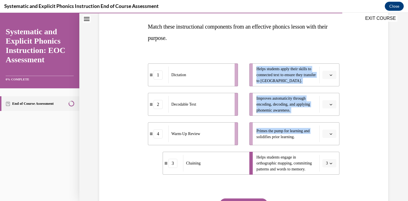
drag, startPoint x: 236, startPoint y: 135, endPoint x: 245, endPoint y: 136, distance: 8.8
click at [246, 136] on div "1 Dictation 2 Decodable Text 4 Warm-Up Review 3 Chaining Helps students apply t…" at bounding box center [244, 113] width 192 height 123
drag, startPoint x: 235, startPoint y: 136, endPoint x: 251, endPoint y: 136, distance: 16.2
click at [252, 136] on li "4 Warm-Up Review" at bounding box center [209, 133] width 90 height 23
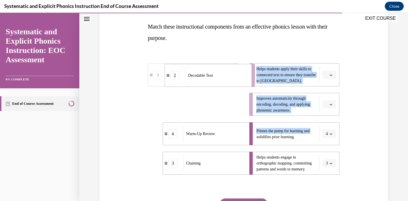
drag, startPoint x: 235, startPoint y: 109, endPoint x: 251, endPoint y: 81, distance: 33.4
click at [251, 81] on li "2 Decodable Text" at bounding box center [210, 75] width 90 height 23
drag, startPoint x: 234, startPoint y: 101, endPoint x: 250, endPoint y: 101, distance: 15.6
click at [250, 101] on li "1 Dictation" at bounding box center [208, 105] width 90 height 23
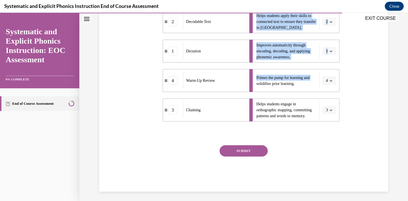
click at [233, 149] on button "SUBMIT" at bounding box center [244, 150] width 48 height 11
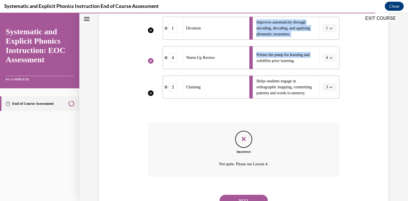
scroll to position [177, 0]
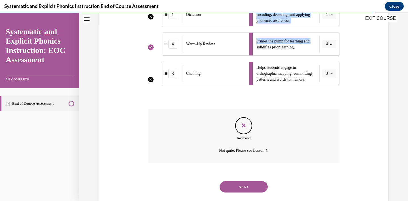
click at [239, 186] on button "NEXT" at bounding box center [244, 187] width 48 height 11
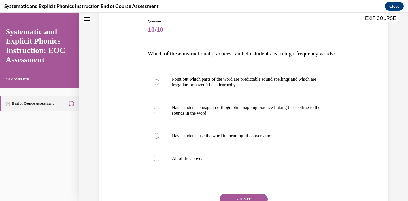
scroll to position [62, 0]
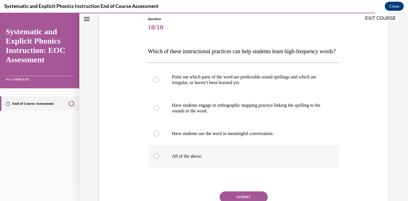
click at [158, 167] on div at bounding box center [244, 156] width 192 height 23
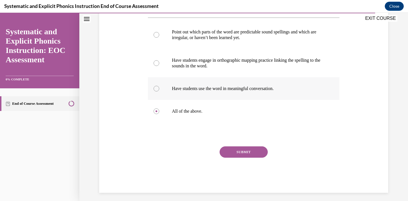
scroll to position [122, 0]
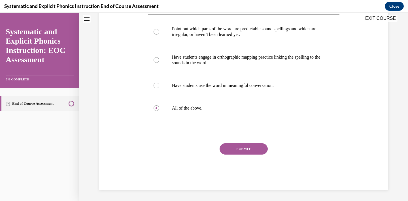
click at [228, 153] on button "SUBMIT" at bounding box center [244, 149] width 48 height 11
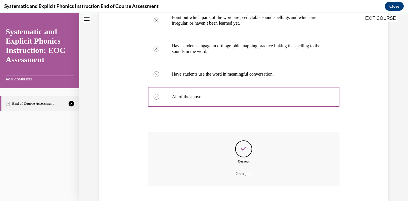
scroll to position [168, 0]
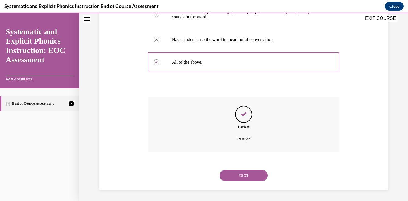
click at [234, 174] on button "NEXT" at bounding box center [244, 175] width 48 height 11
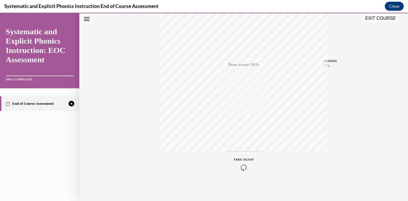
scroll to position [102, 0]
click at [240, 164] on icon "button" at bounding box center [244, 167] width 20 height 6
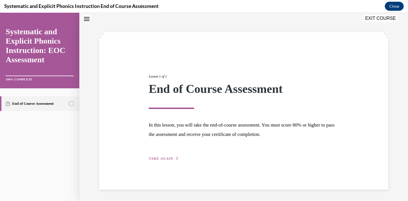
scroll to position [18, 0]
click at [161, 160] on span "TAKE AGAIN" at bounding box center [161, 159] width 24 height 4
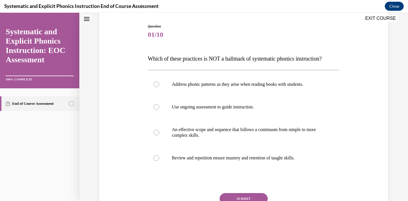
scroll to position [56, 0]
click at [156, 107] on div at bounding box center [157, 107] width 6 height 6
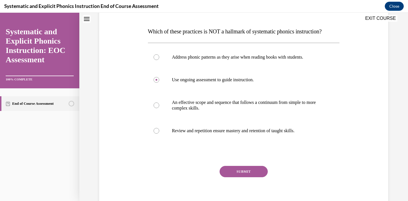
click at [228, 172] on button "SUBMIT" at bounding box center [244, 171] width 48 height 11
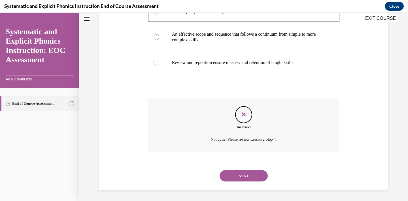
scroll to position [151, 0]
click at [242, 178] on button "NEXT" at bounding box center [244, 175] width 48 height 11
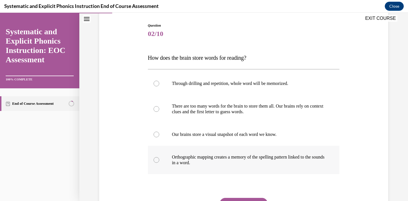
scroll to position [58, 0]
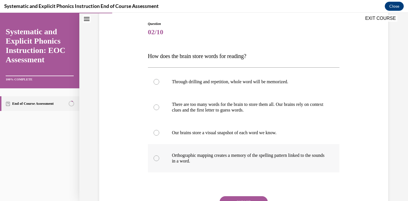
click at [158, 156] on div at bounding box center [244, 158] width 192 height 28
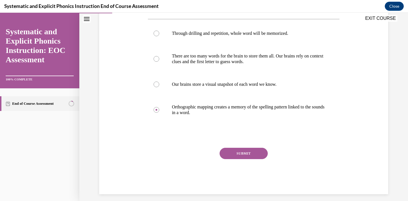
click at [229, 153] on button "SUBMIT" at bounding box center [244, 153] width 48 height 11
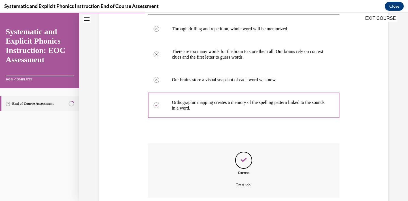
scroll to position [157, 0]
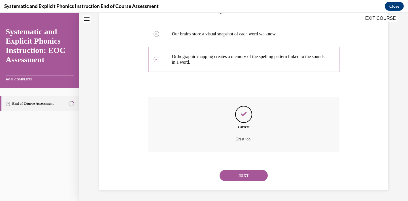
click at [232, 176] on button "NEXT" at bounding box center [244, 175] width 48 height 11
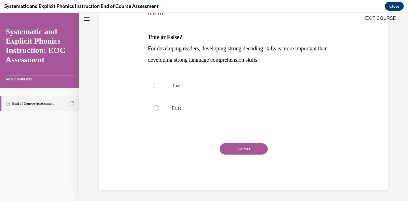
scroll to position [63, 0]
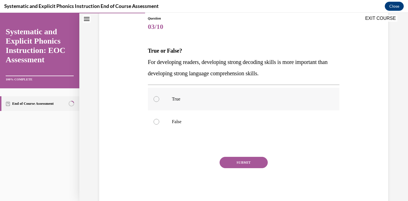
click at [187, 101] on p "True" at bounding box center [249, 99] width 154 height 6
click at [231, 168] on button "SUBMIT" at bounding box center [244, 162] width 48 height 11
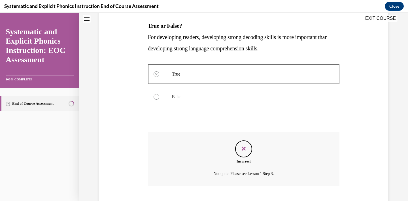
scroll to position [123, 0]
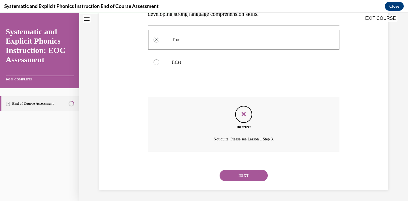
click at [87, 22] on button "Close navigation menu" at bounding box center [87, 19] width 8 height 8
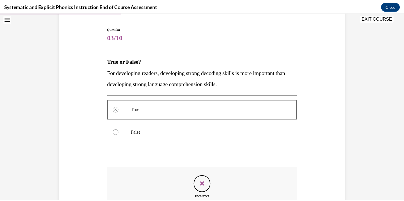
scroll to position [20, 0]
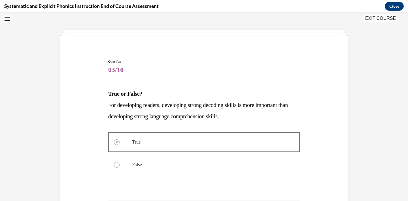
click at [382, 22] on div "EXIT COURSE" at bounding box center [381, 19] width 35 height 8
click at [381, 21] on button "EXIT COURSE" at bounding box center [381, 18] width 34 height 7
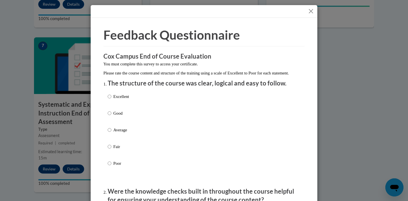
click at [310, 15] on div at bounding box center [204, 11] width 227 height 13
click at [309, 10] on button "Close" at bounding box center [311, 11] width 7 height 7
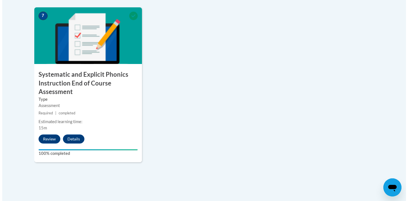
scroll to position [497, 0]
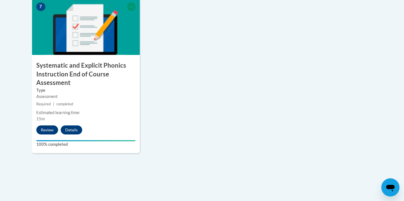
click at [48, 134] on button "Review" at bounding box center [47, 130] width 22 height 9
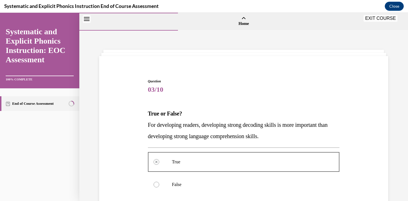
scroll to position [123, 0]
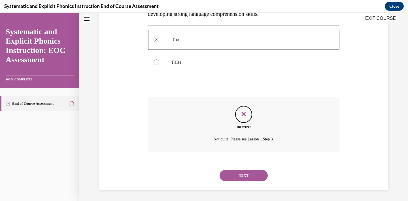
click at [228, 177] on button "NEXT" at bounding box center [244, 175] width 48 height 11
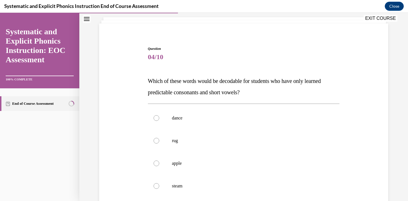
scroll to position [46, 0]
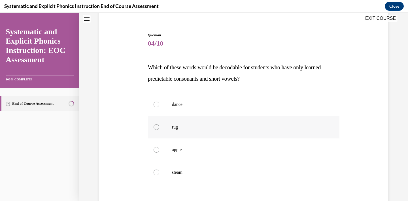
click at [185, 126] on p "rug" at bounding box center [249, 128] width 154 height 6
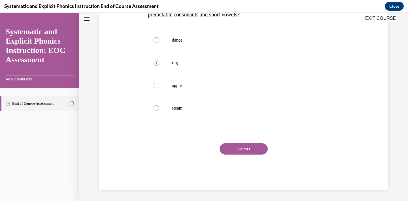
click at [228, 148] on button "SUBMIT" at bounding box center [244, 149] width 48 height 11
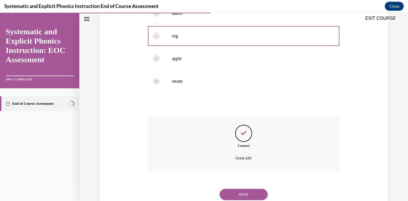
scroll to position [157, 0]
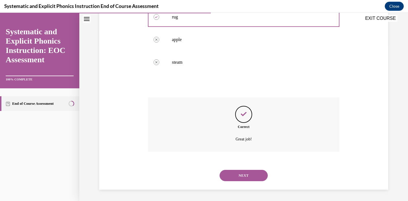
click at [231, 177] on button "NEXT" at bounding box center [244, 175] width 48 height 11
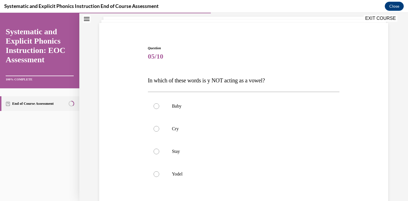
scroll to position [55, 0]
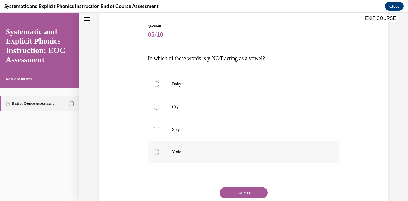
click at [209, 151] on p "Yodel" at bounding box center [249, 152] width 154 height 6
click at [237, 194] on button "SUBMIT" at bounding box center [244, 192] width 48 height 11
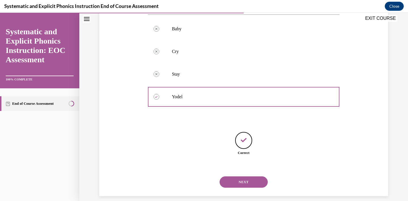
scroll to position [117, 0]
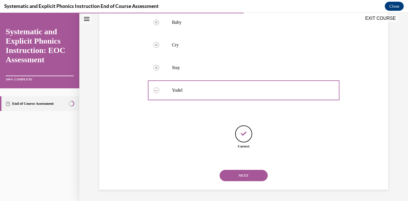
click at [239, 178] on button "NEXT" at bounding box center [244, 175] width 48 height 11
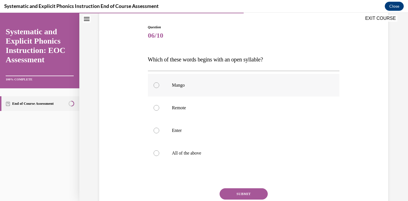
scroll to position [67, 0]
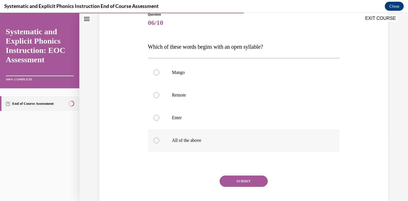
click at [234, 142] on p "All of the above" at bounding box center [249, 141] width 154 height 6
click at [244, 183] on button "SUBMIT" at bounding box center [244, 181] width 48 height 11
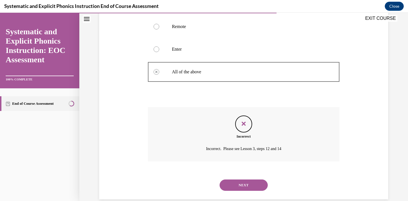
scroll to position [145, 0]
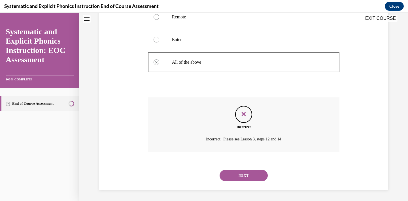
click at [234, 179] on button "NEXT" at bounding box center [244, 175] width 48 height 11
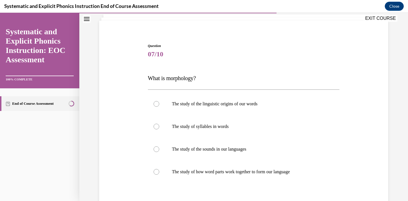
scroll to position [39, 0]
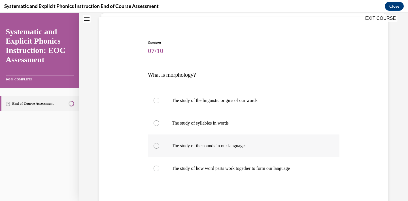
click at [214, 148] on p "The study of the sounds in our languages" at bounding box center [249, 146] width 154 height 6
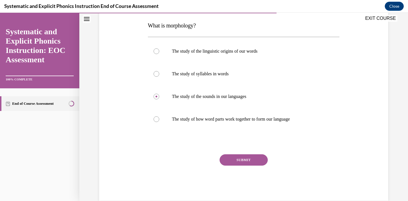
click at [231, 163] on button "SUBMIT" at bounding box center [244, 160] width 48 height 11
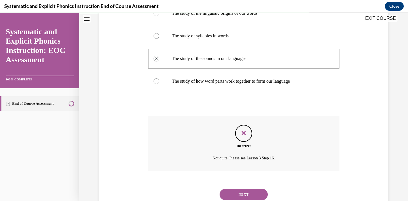
scroll to position [145, 0]
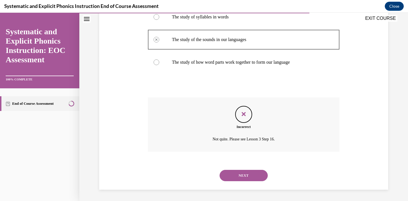
click at [232, 174] on button "NEXT" at bounding box center [244, 175] width 48 height 11
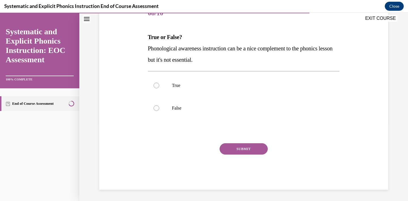
scroll to position [63, 0]
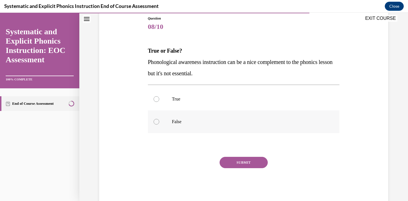
click at [225, 129] on div at bounding box center [244, 122] width 192 height 23
click at [239, 165] on button "SUBMIT" at bounding box center [244, 162] width 48 height 11
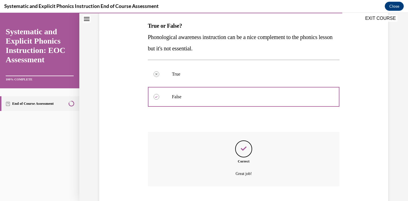
scroll to position [123, 0]
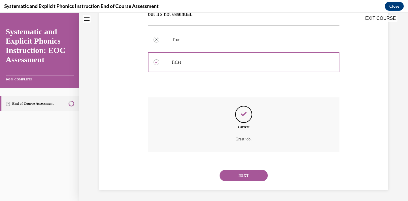
click at [237, 172] on button "NEXT" at bounding box center [244, 175] width 48 height 11
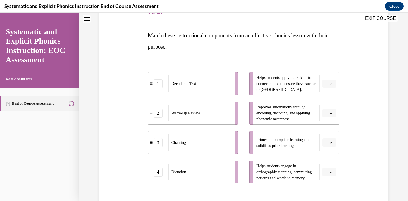
scroll to position [85, 0]
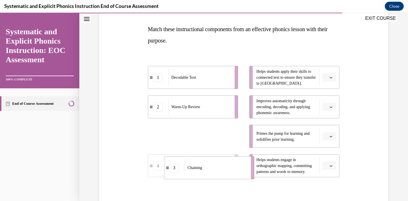
drag, startPoint x: 234, startPoint y: 140, endPoint x: 250, endPoint y: 171, distance: 34.1
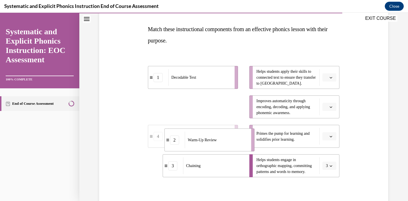
drag, startPoint x: 235, startPoint y: 109, endPoint x: 252, endPoint y: 142, distance: 36.5
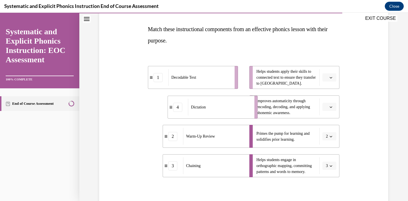
drag, startPoint x: 231, startPoint y: 110, endPoint x: 252, endPoint y: 110, distance: 21.6
click at [252, 110] on li "4 Dictation" at bounding box center [213, 107] width 90 height 23
drag, startPoint x: 234, startPoint y: 79, endPoint x: 249, endPoint y: 76, distance: 15.3
click at [249, 76] on li "1 Decodable Text" at bounding box center [208, 74] width 90 height 23
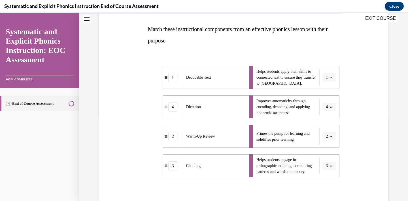
scroll to position [103, 0]
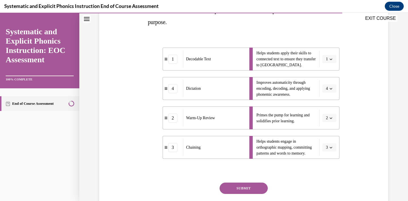
click at [235, 192] on button "SUBMIT" at bounding box center [244, 188] width 48 height 11
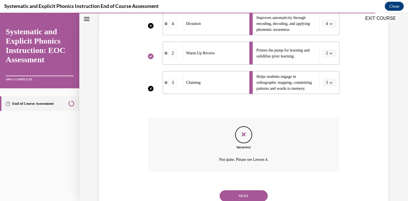
scroll to position [188, 0]
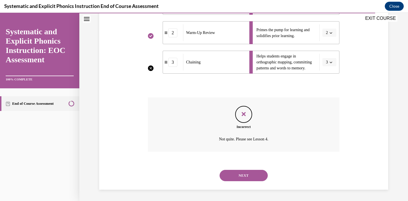
click at [241, 175] on button "NEXT" at bounding box center [244, 175] width 48 height 11
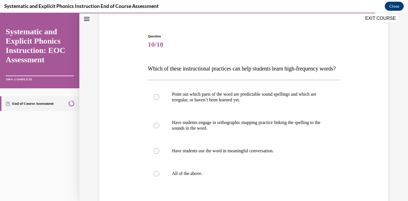
scroll to position [47, 0]
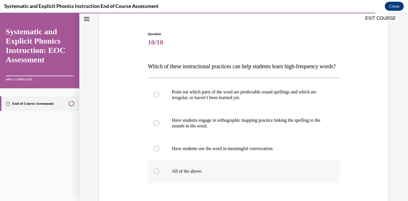
click at [180, 174] on p "All of the above." at bounding box center [249, 172] width 154 height 6
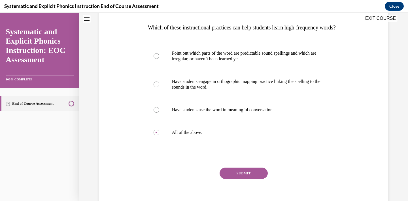
scroll to position [87, 0]
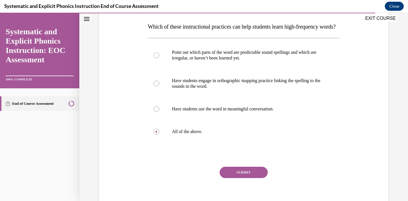
click at [236, 177] on div "Question 10/10 Which of these instructional practices can help students learn h…" at bounding box center [244, 103] width 192 height 222
click at [236, 178] on button "SUBMIT" at bounding box center [244, 172] width 48 height 11
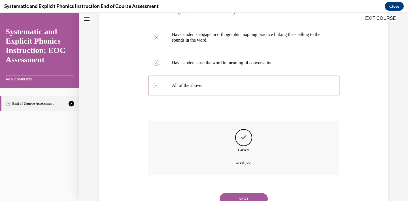
scroll to position [168, 0]
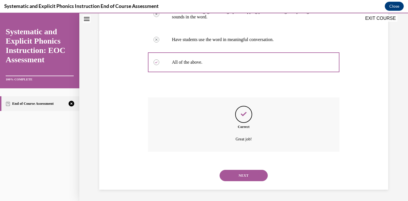
click at [236, 171] on button "NEXT" at bounding box center [244, 175] width 48 height 11
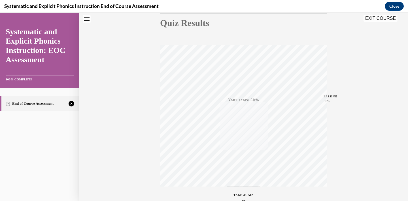
scroll to position [102, 0]
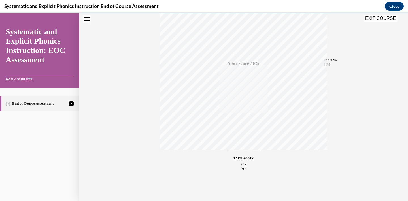
click at [239, 164] on icon "button" at bounding box center [244, 167] width 20 height 6
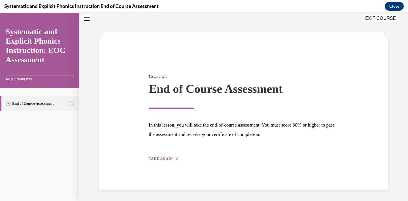
click at [168, 157] on span "TAKE AGAIN" at bounding box center [161, 159] width 24 height 4
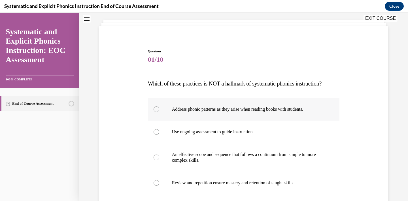
scroll to position [30, 0]
click at [182, 112] on div at bounding box center [244, 109] width 192 height 23
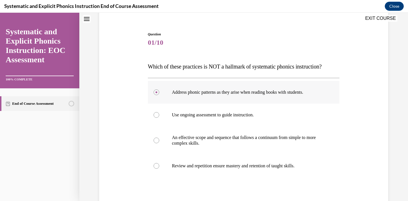
scroll to position [64, 0]
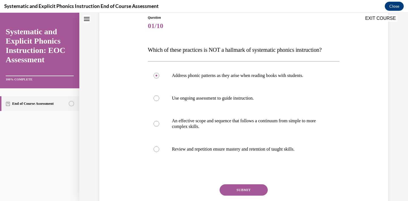
click at [233, 188] on button "SUBMIT" at bounding box center [244, 190] width 48 height 11
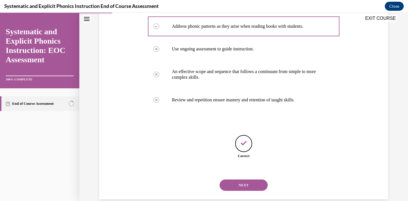
scroll to position [123, 0]
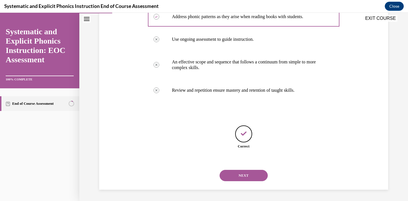
click at [237, 179] on button "NEXT" at bounding box center [244, 175] width 48 height 11
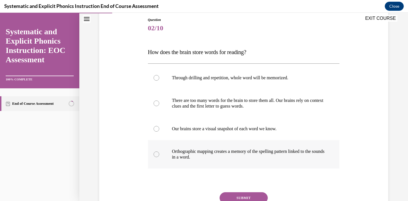
scroll to position [73, 0]
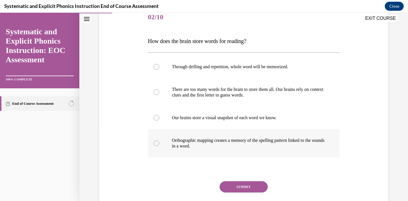
click at [194, 145] on p "Orthographic mapping creates a memory of the spelling pattern linked to the sou…" at bounding box center [249, 143] width 154 height 11
click at [235, 188] on button "SUBMIT" at bounding box center [244, 187] width 48 height 11
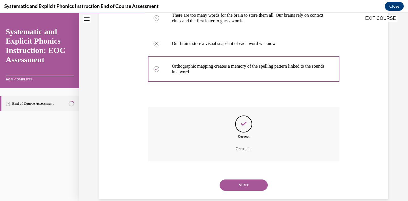
scroll to position [157, 0]
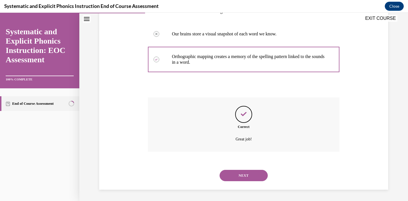
click at [239, 176] on button "NEXT" at bounding box center [244, 175] width 48 height 11
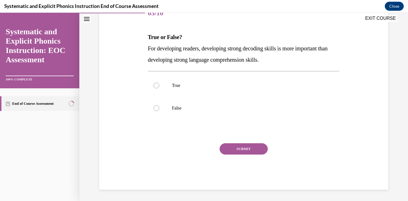
scroll to position [63, 0]
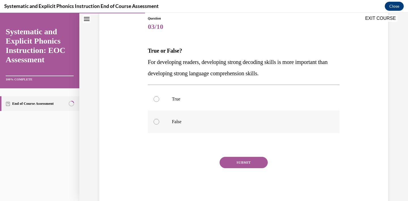
click at [229, 130] on div at bounding box center [244, 122] width 192 height 23
click at [239, 161] on button "SUBMIT" at bounding box center [244, 162] width 48 height 11
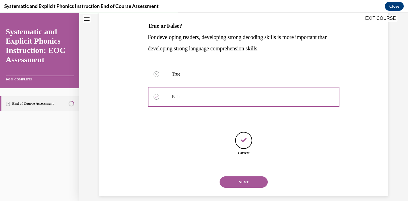
scroll to position [94, 0]
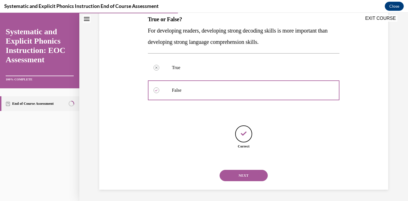
click at [241, 177] on button "NEXT" at bounding box center [244, 175] width 48 height 11
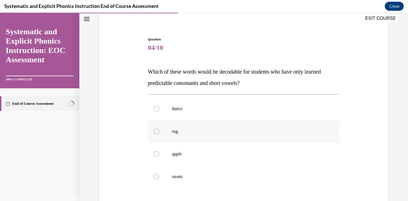
scroll to position [47, 0]
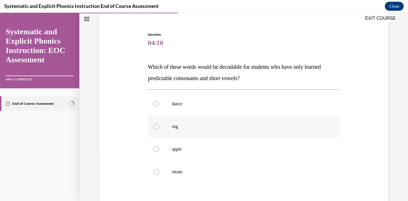
click at [203, 131] on div at bounding box center [244, 126] width 192 height 23
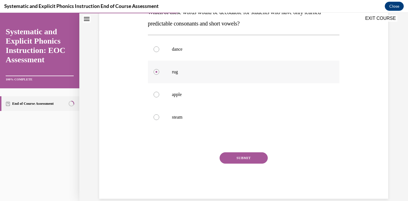
scroll to position [111, 0]
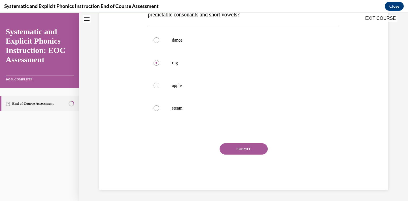
click at [231, 146] on button "SUBMIT" at bounding box center [244, 149] width 48 height 11
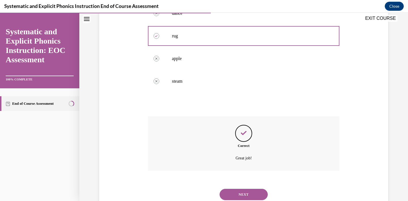
scroll to position [157, 0]
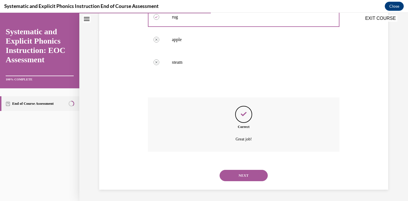
click at [234, 175] on button "NEXT" at bounding box center [244, 175] width 48 height 11
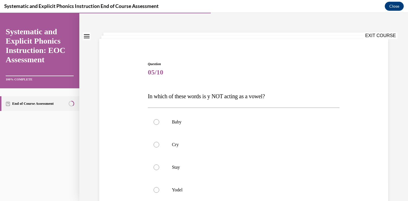
scroll to position [28, 0]
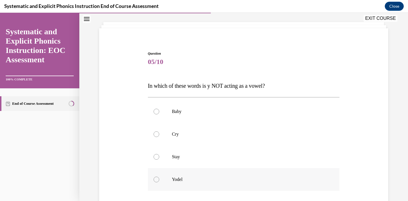
click at [210, 179] on p "Yodel" at bounding box center [249, 180] width 154 height 6
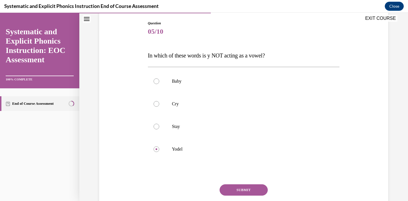
click at [234, 186] on button "SUBMIT" at bounding box center [244, 190] width 48 height 11
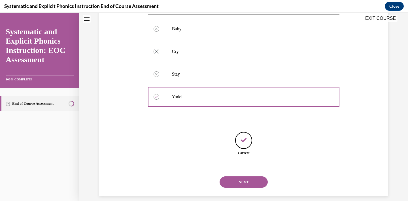
scroll to position [117, 0]
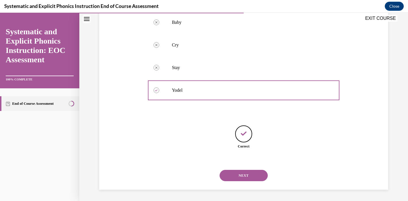
click at [234, 174] on button "NEXT" at bounding box center [244, 175] width 48 height 11
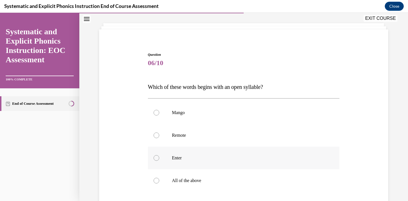
scroll to position [29, 0]
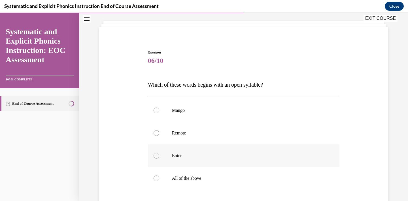
click at [224, 155] on p "Enter" at bounding box center [249, 156] width 154 height 6
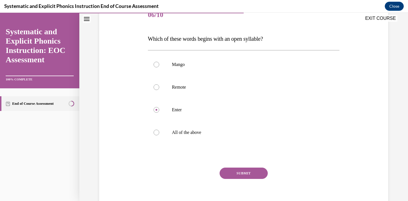
click at [238, 177] on button "SUBMIT" at bounding box center [244, 173] width 48 height 11
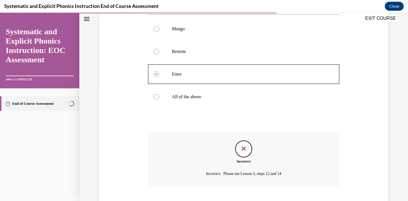
scroll to position [145, 0]
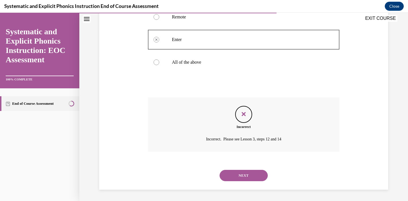
click at [236, 177] on button "NEXT" at bounding box center [244, 175] width 48 height 11
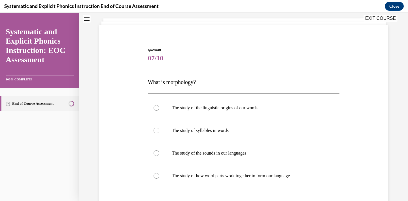
scroll to position [36, 0]
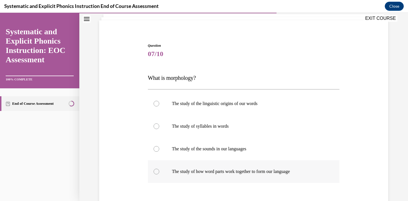
click at [201, 174] on p "The study of how word parts work together to form our language" at bounding box center [249, 172] width 154 height 6
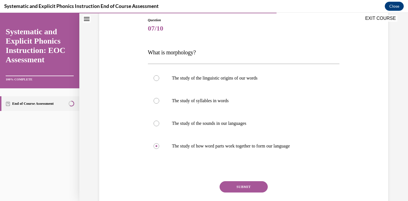
click at [244, 190] on button "SUBMIT" at bounding box center [244, 187] width 48 height 11
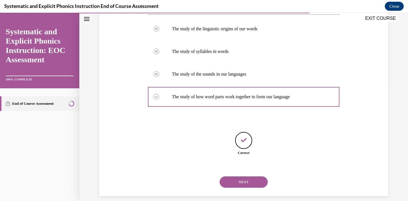
scroll to position [117, 0]
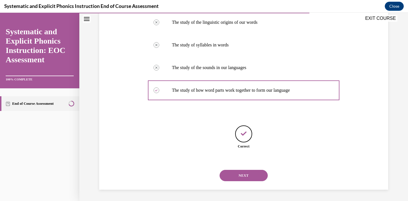
click at [244, 177] on button "NEXT" at bounding box center [244, 175] width 48 height 11
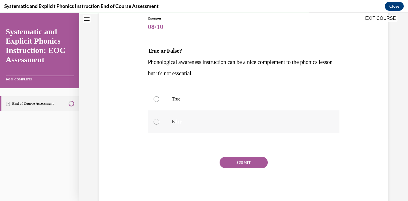
click at [210, 125] on div at bounding box center [244, 122] width 192 height 23
click at [236, 165] on button "SUBMIT" at bounding box center [244, 162] width 48 height 11
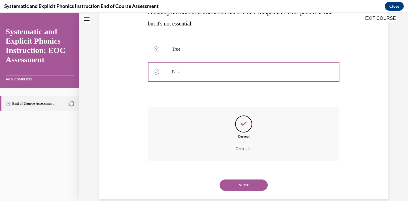
scroll to position [123, 0]
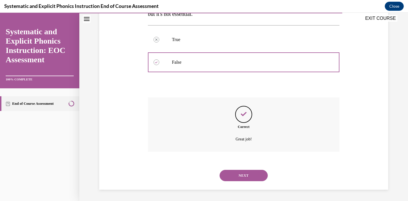
click at [245, 176] on button "NEXT" at bounding box center [244, 175] width 48 height 11
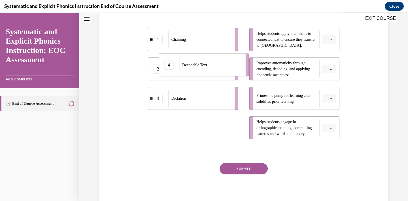
drag, startPoint x: 235, startPoint y: 127, endPoint x: 253, endPoint y: 46, distance: 82.7
click at [249, 54] on li "4 Decodable Text" at bounding box center [204, 65] width 90 height 23
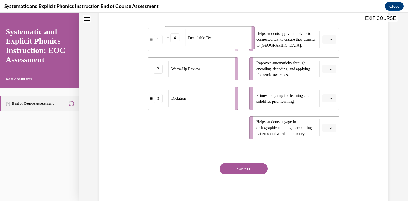
drag, startPoint x: 234, startPoint y: 132, endPoint x: 251, endPoint y: 43, distance: 90.9
click at [251, 43] on li "4 Decodable Text" at bounding box center [210, 37] width 90 height 23
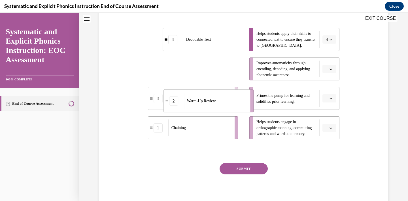
drag, startPoint x: 233, startPoint y: 73, endPoint x: 247, endPoint y: 103, distance: 33.4
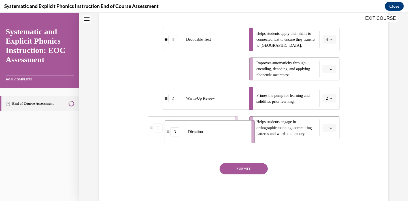
drag, startPoint x: 234, startPoint y: 73, endPoint x: 251, endPoint y: 134, distance: 63.7
drag, startPoint x: 235, startPoint y: 71, endPoint x: 250, endPoint y: 71, distance: 15.0
click at [250, 71] on li "1 Chaining" at bounding box center [208, 69] width 90 height 23
click at [243, 172] on button "SUBMIT" at bounding box center [244, 168] width 48 height 11
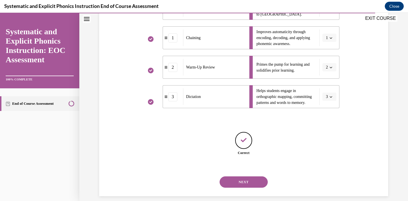
scroll to position [160, 0]
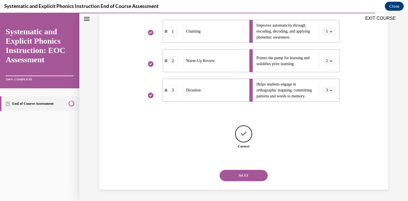
click at [244, 173] on button "NEXT" at bounding box center [244, 175] width 48 height 11
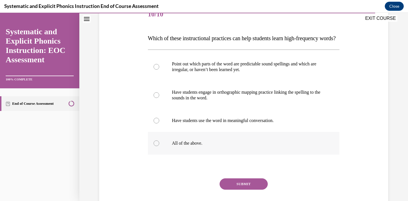
scroll to position [82, 0]
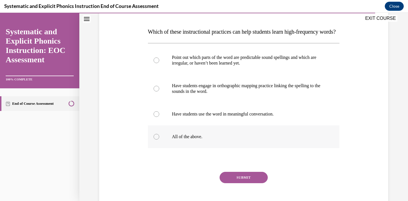
click at [157, 140] on div at bounding box center [157, 137] width 6 height 6
click at [231, 183] on button "SUBMIT" at bounding box center [244, 177] width 48 height 11
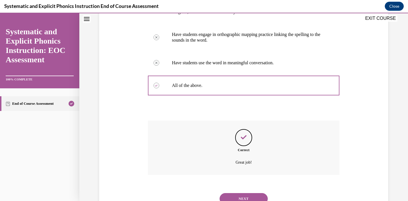
scroll to position [168, 0]
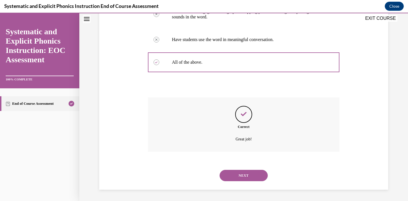
click at [253, 175] on button "NEXT" at bounding box center [244, 175] width 48 height 11
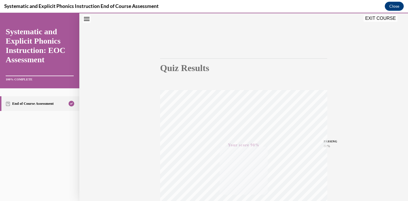
scroll to position [20, 0]
click at [371, 20] on button "EXIT COURSE" at bounding box center [381, 18] width 34 height 7
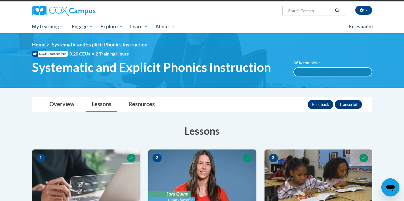
scroll to position [39, 0]
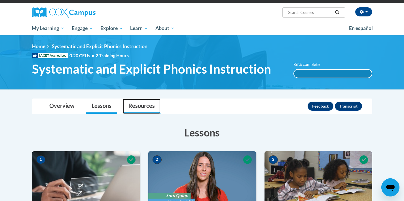
click at [135, 100] on link "Resources" at bounding box center [142, 106] width 38 height 15
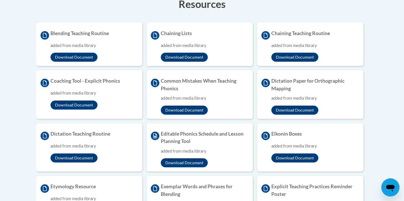
scroll to position [0, 0]
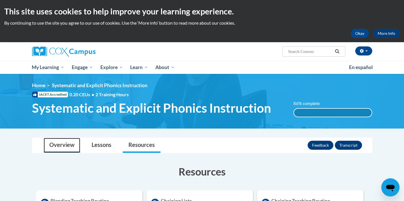
click at [71, 145] on link "Overview" at bounding box center [62, 145] width 37 height 15
